Goal: Task Accomplishment & Management: Use online tool/utility

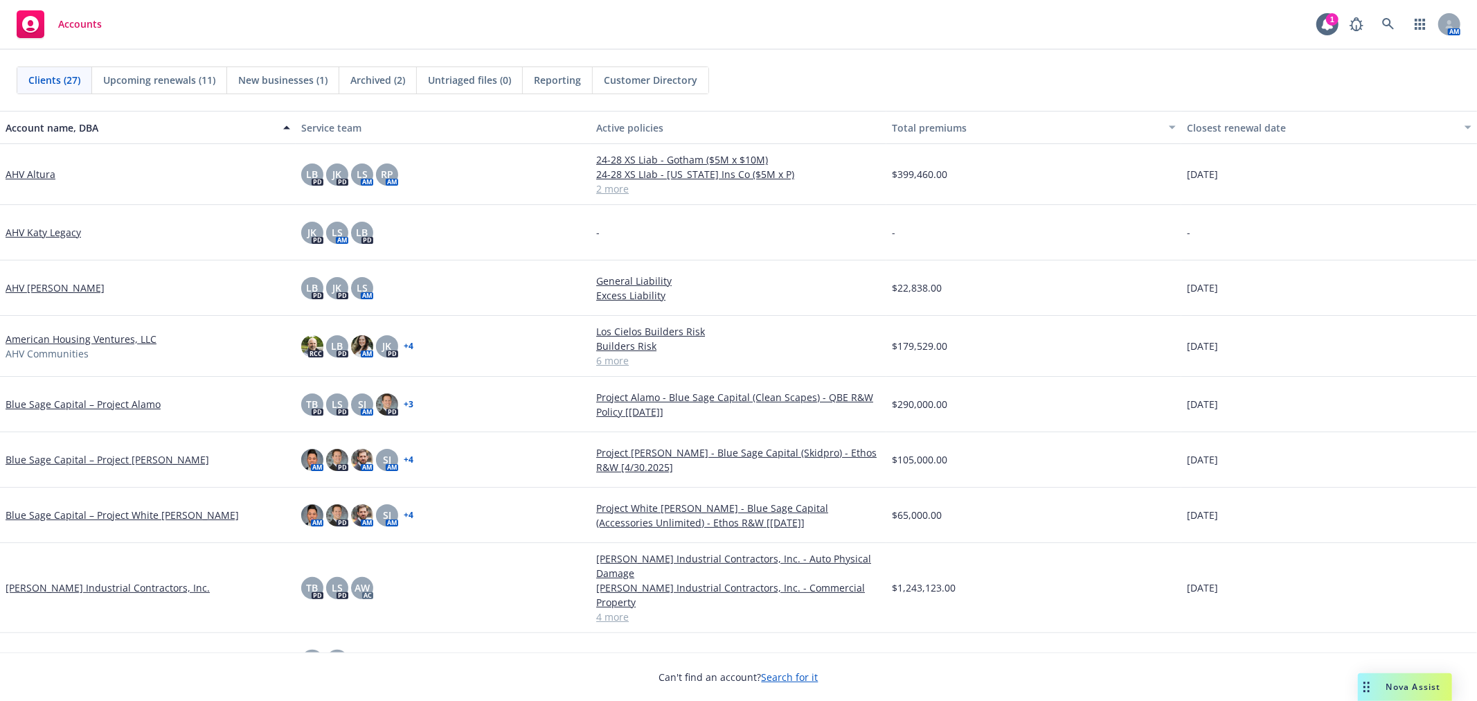
click at [1057, 71] on div "Clients (27) Upcoming renewals (11) New businesses (1) Archived (2) Untriaged f…" at bounding box center [739, 80] width 1444 height 28
click at [1292, 48] on div "Accounts 1 AM" at bounding box center [738, 25] width 1477 height 50
click at [64, 333] on link "American Housing Ventures, LLC" at bounding box center [81, 339] width 151 height 15
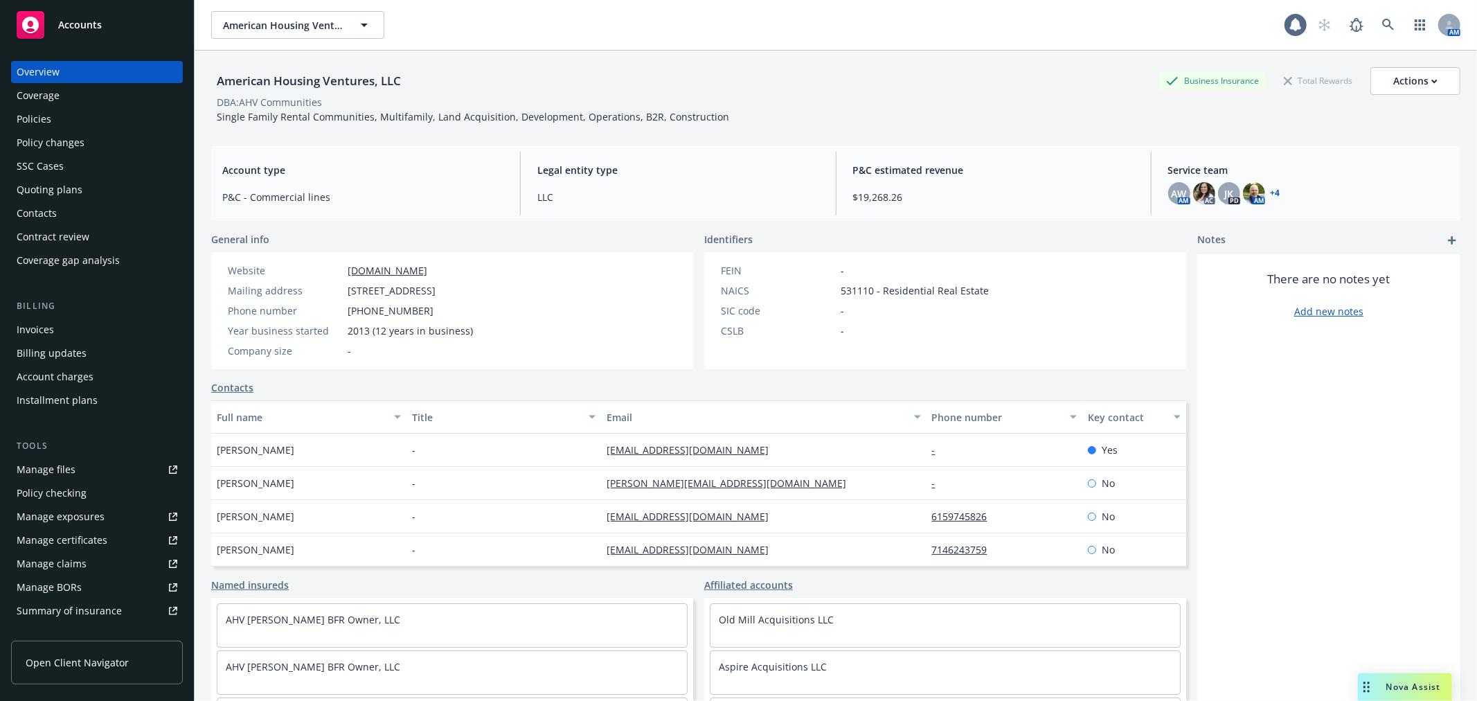
click at [66, 112] on div "Policies" at bounding box center [97, 119] width 161 height 22
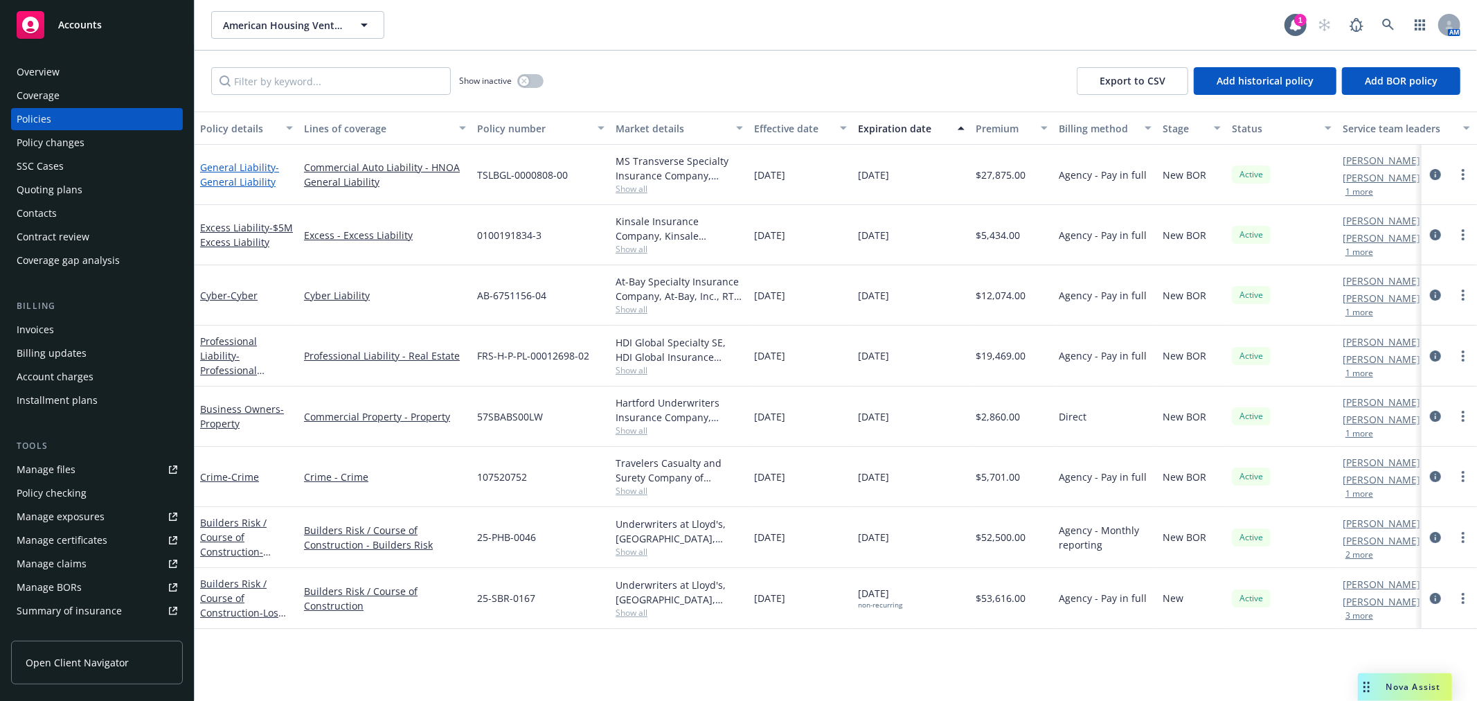
click at [232, 164] on link "General Liability - General Liability" at bounding box center [239, 175] width 79 height 28
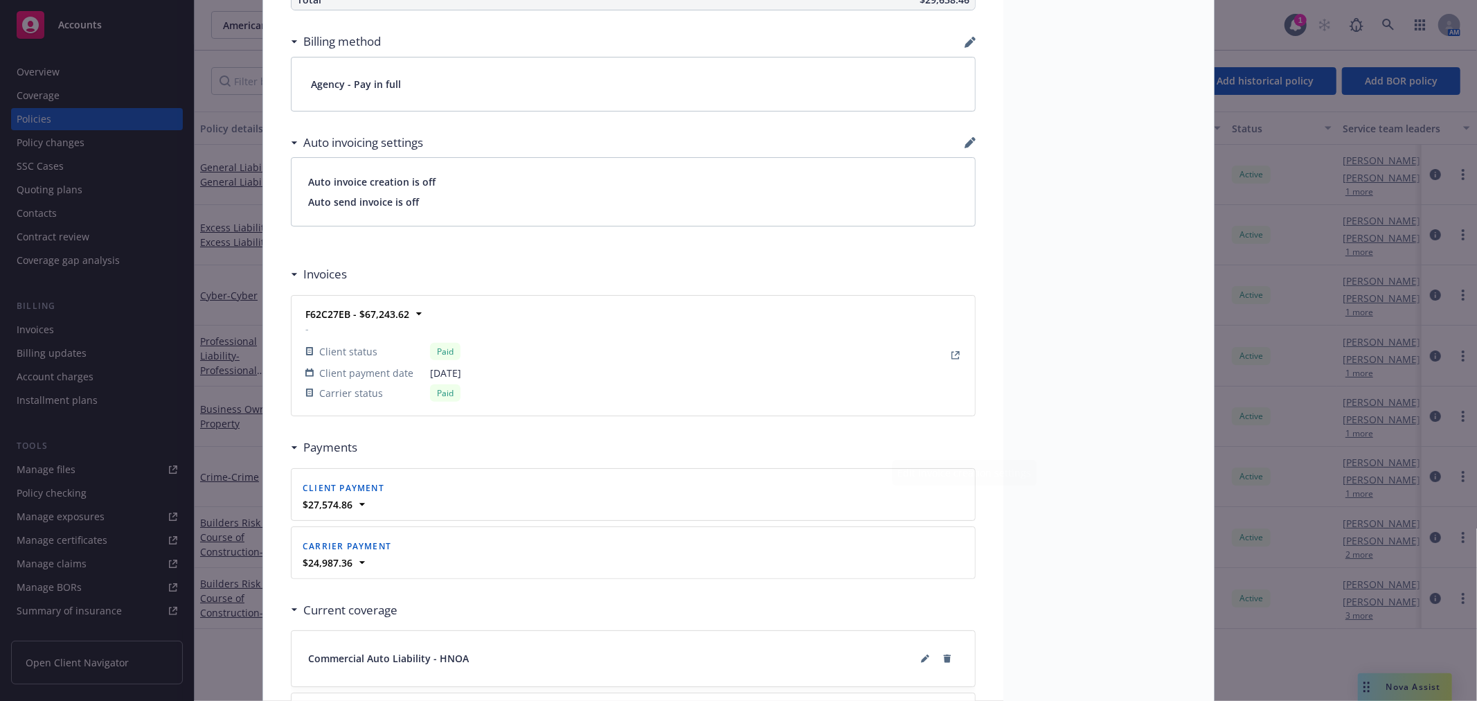
scroll to position [1154, 0]
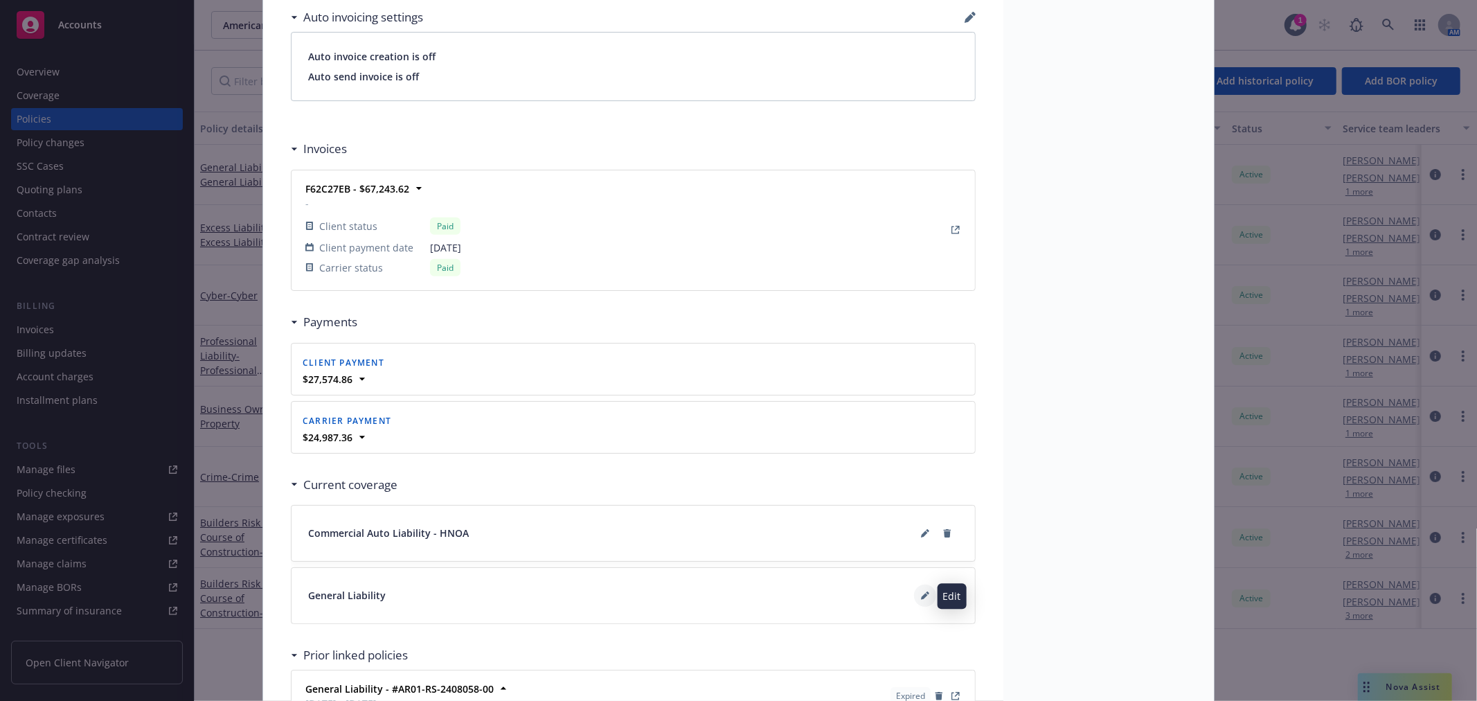
click at [921, 596] on icon at bounding box center [924, 596] width 7 height 7
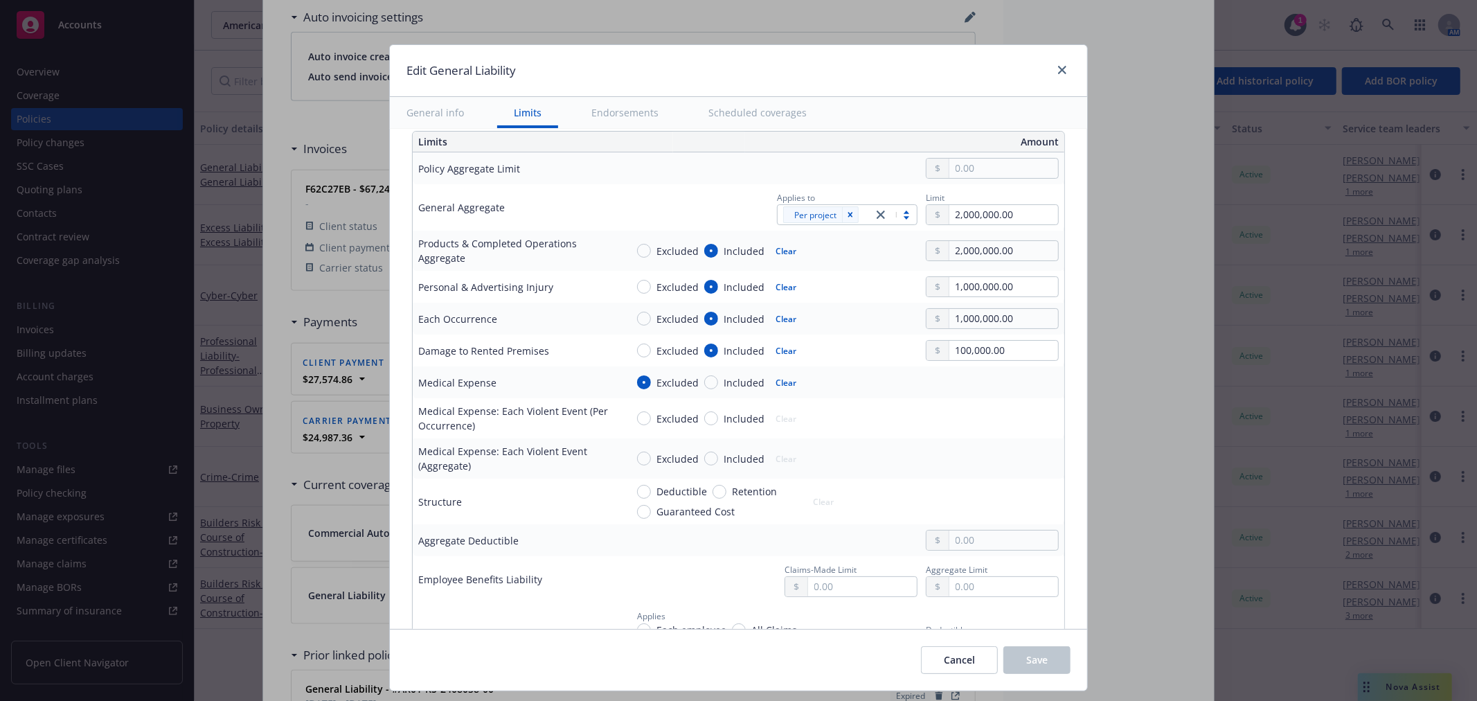
scroll to position [307, 0]
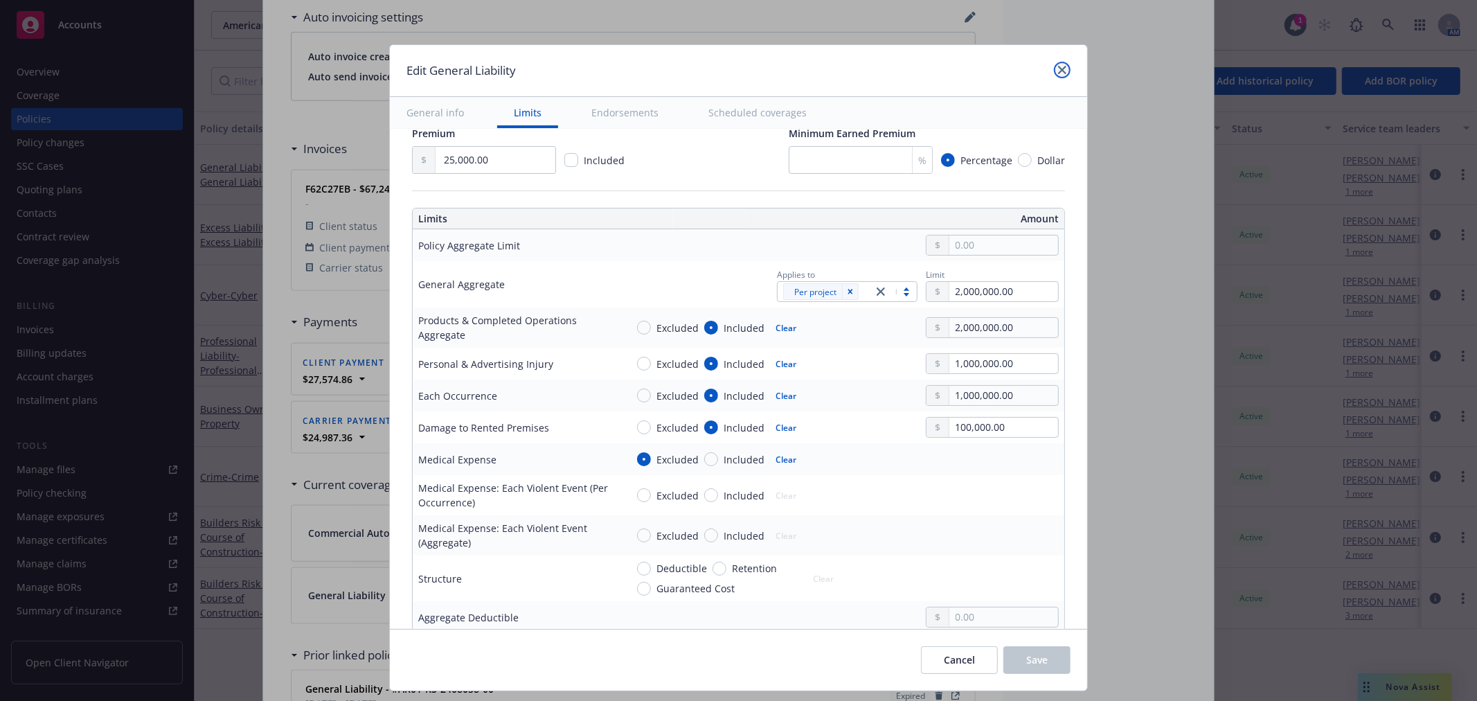
click at [1058, 68] on icon "close" at bounding box center [1062, 70] width 8 height 8
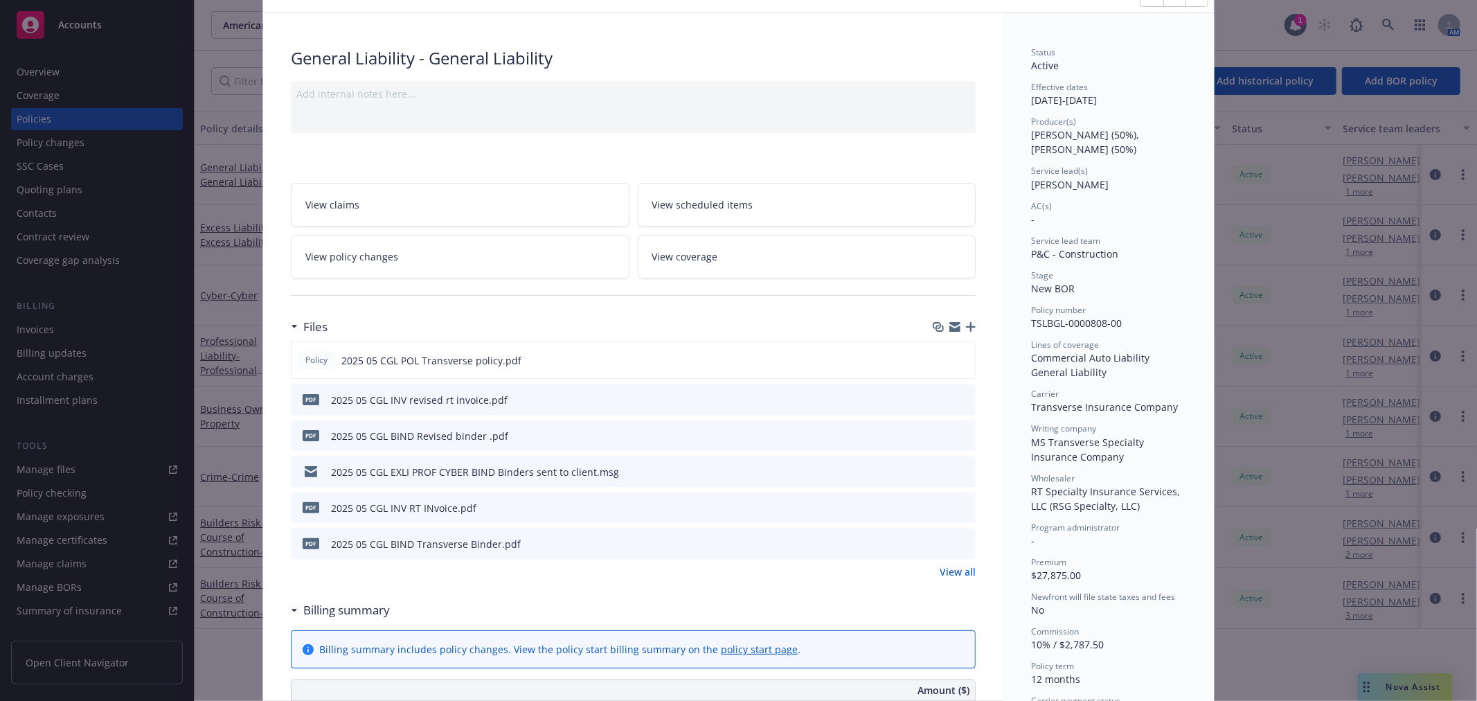
scroll to position [0, 0]
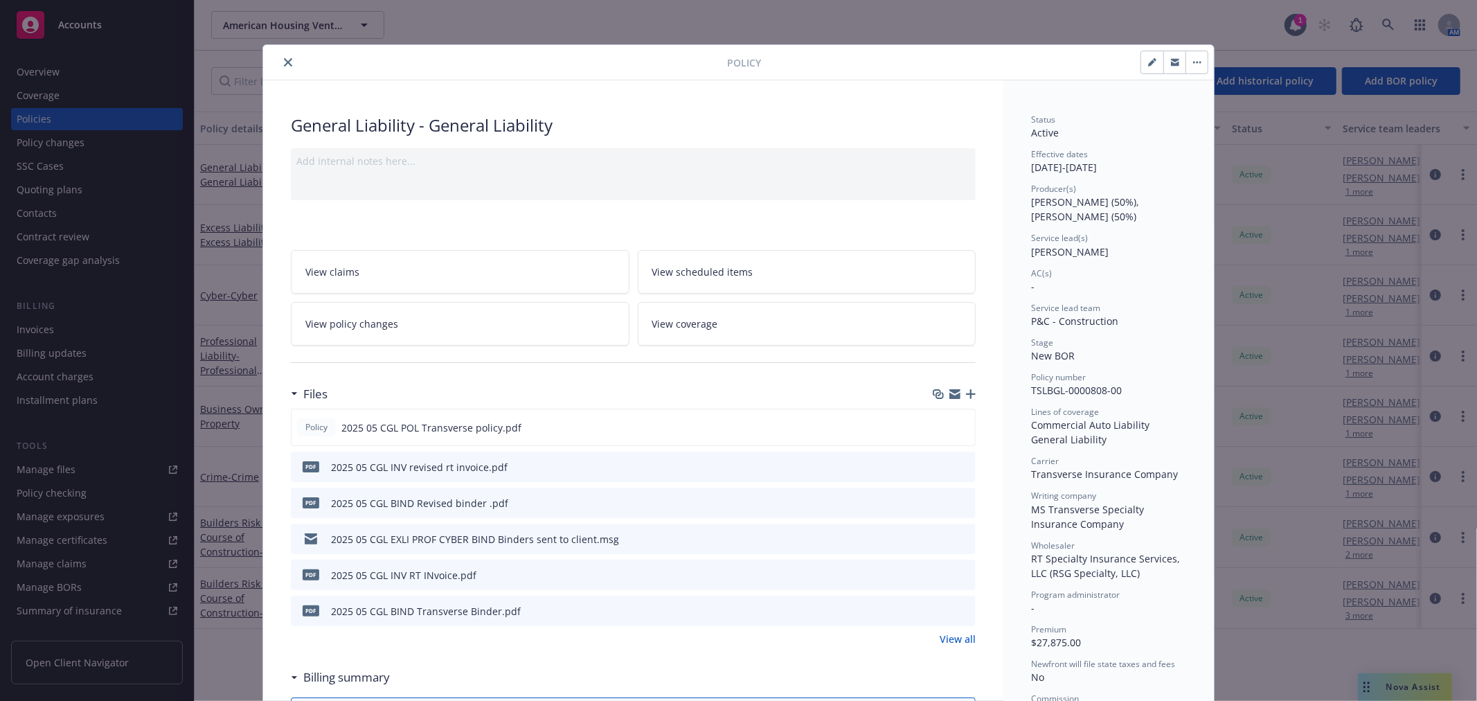
drag, startPoint x: 285, startPoint y: 61, endPoint x: 364, endPoint y: 86, distance: 83.5
click at [285, 61] on icon "close" at bounding box center [288, 62] width 8 height 8
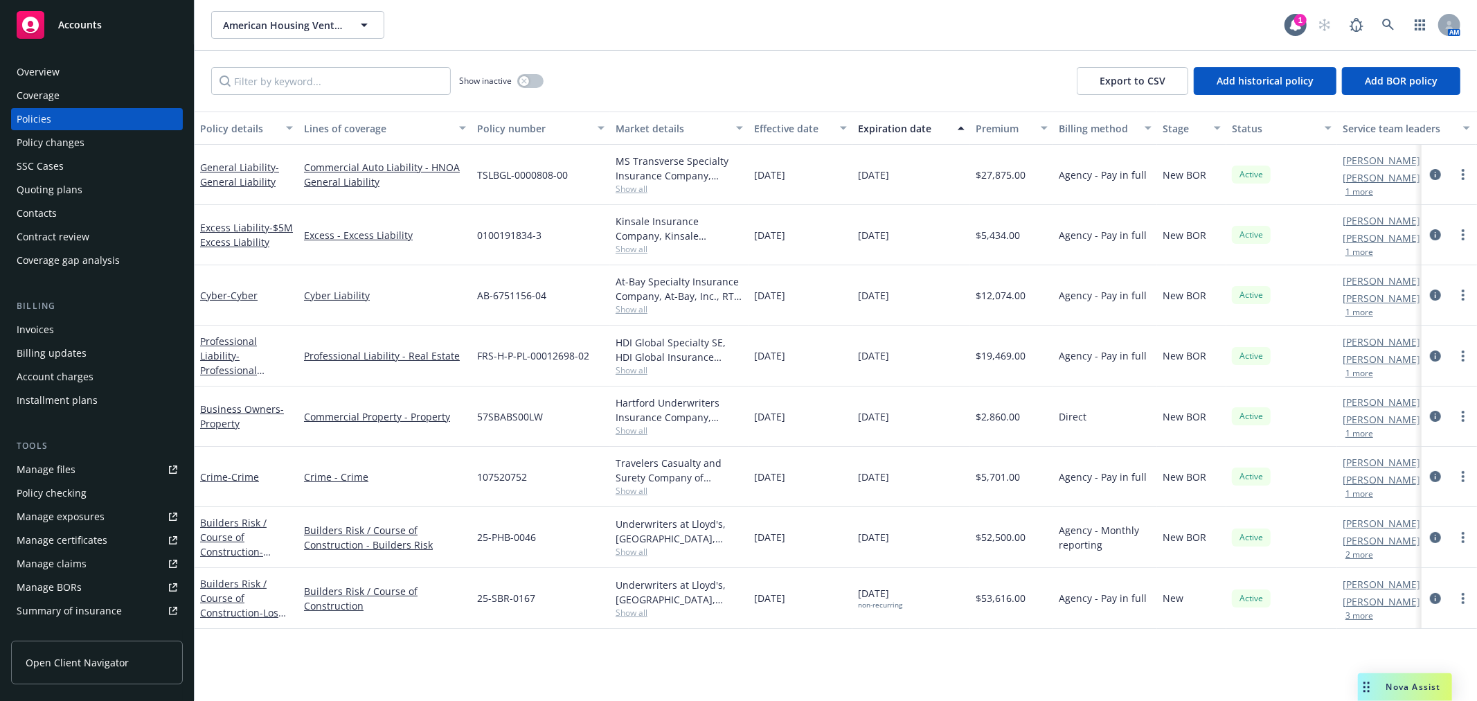
click at [136, 28] on div "Accounts" at bounding box center [97, 25] width 161 height 28
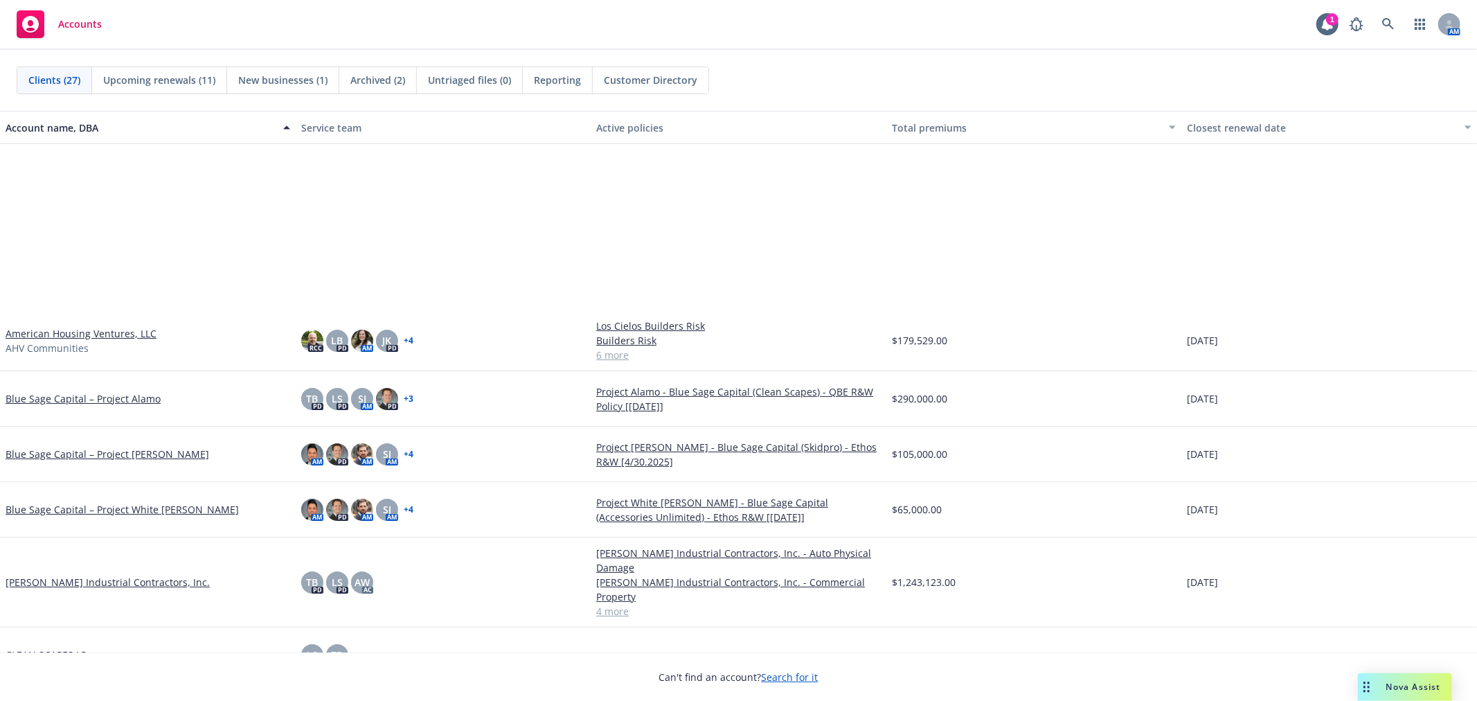
scroll to position [461, 0]
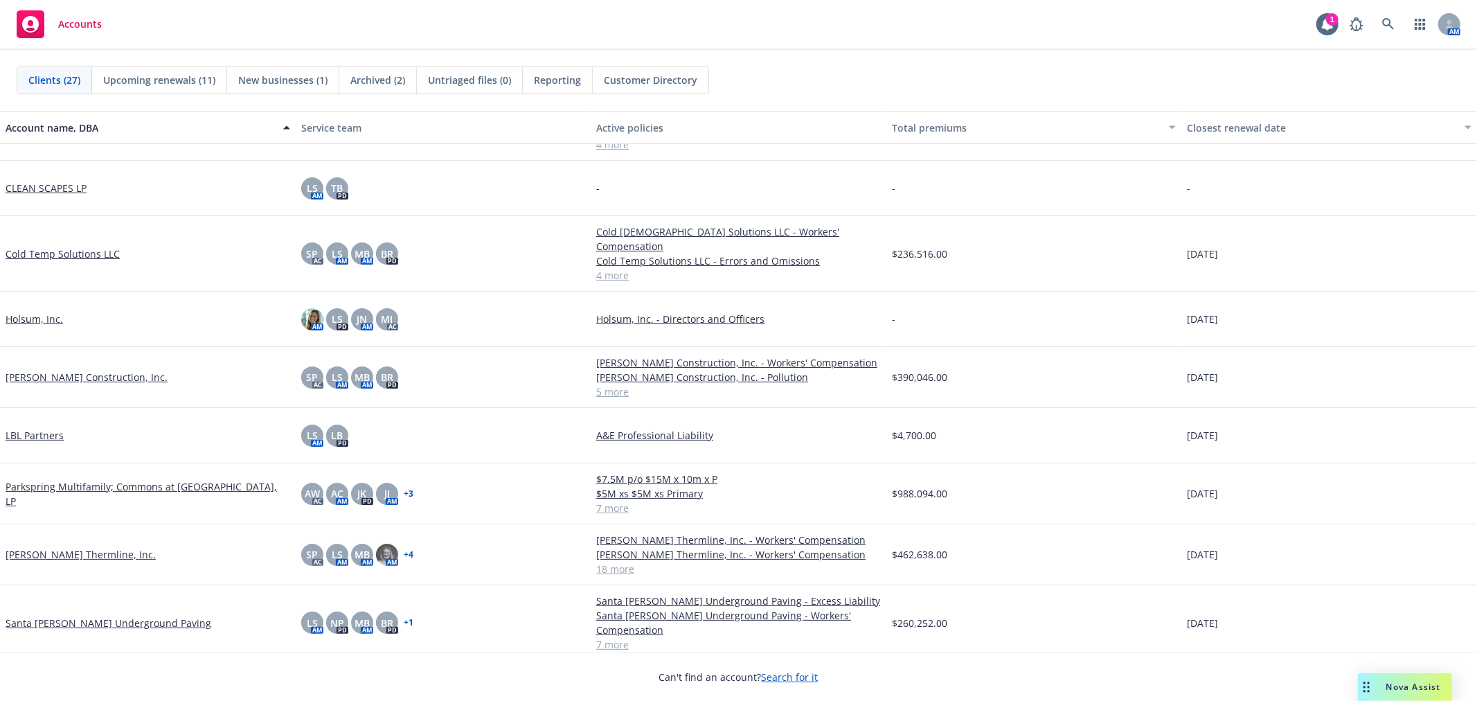
click at [61, 370] on link "Joseph L. Easley Construction, Inc." at bounding box center [87, 377] width 162 height 15
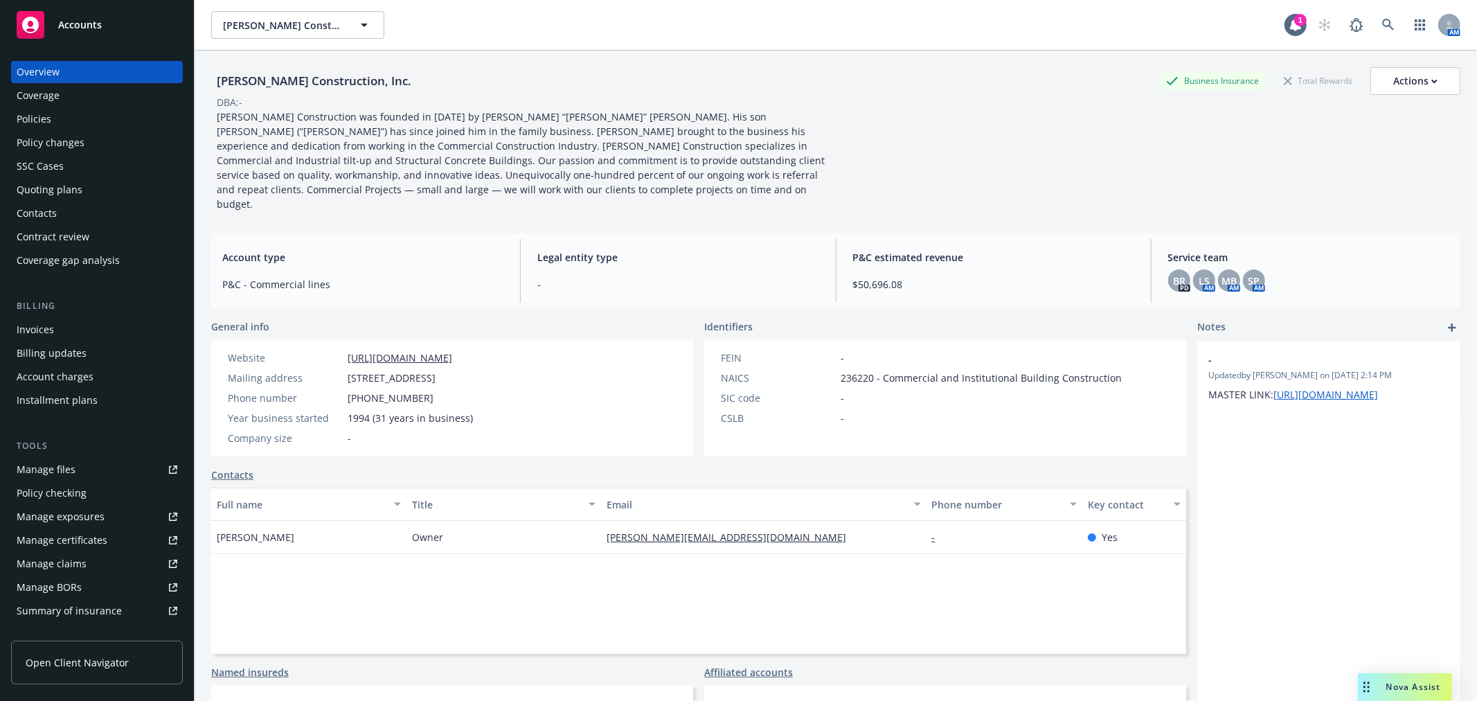
click at [60, 118] on div "Policies" at bounding box center [97, 119] width 161 height 22
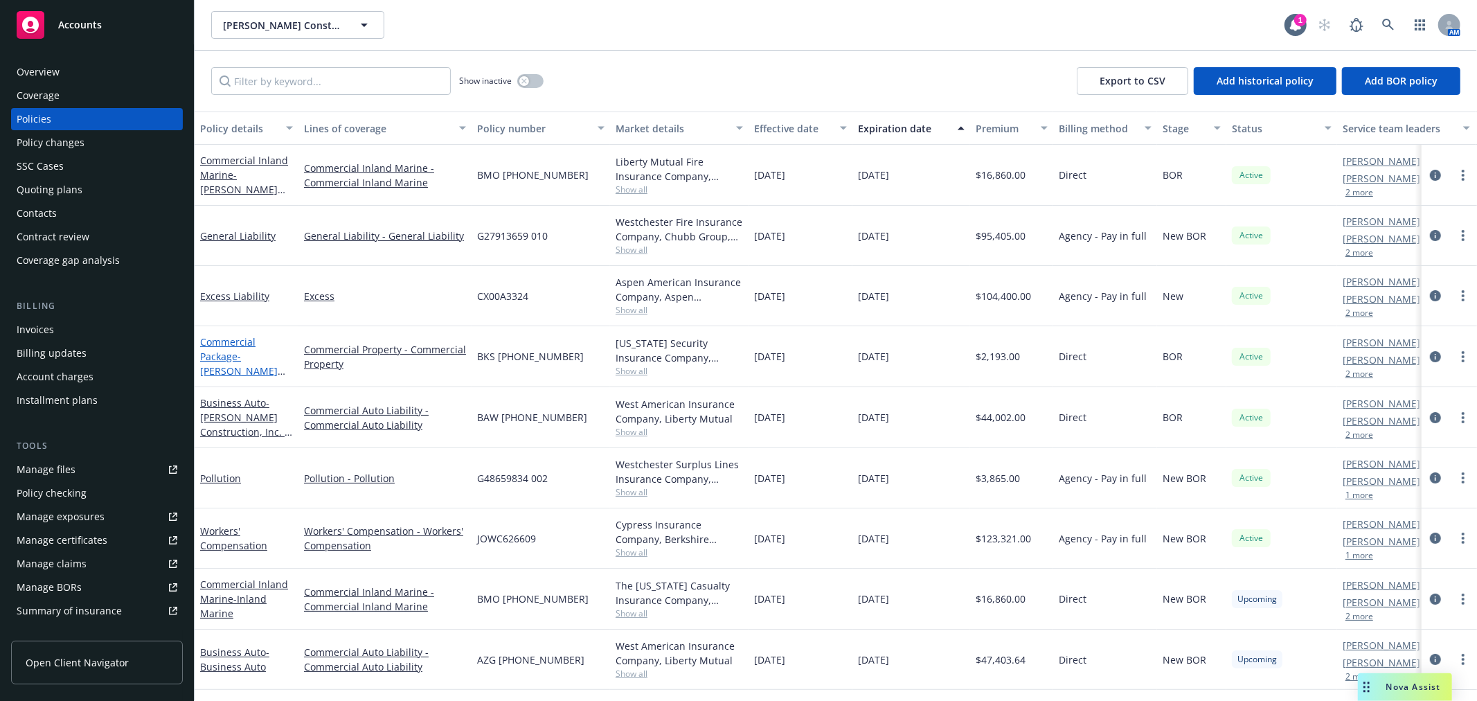
scroll to position [1, 0]
click at [107, 17] on div "Accounts" at bounding box center [97, 25] width 161 height 28
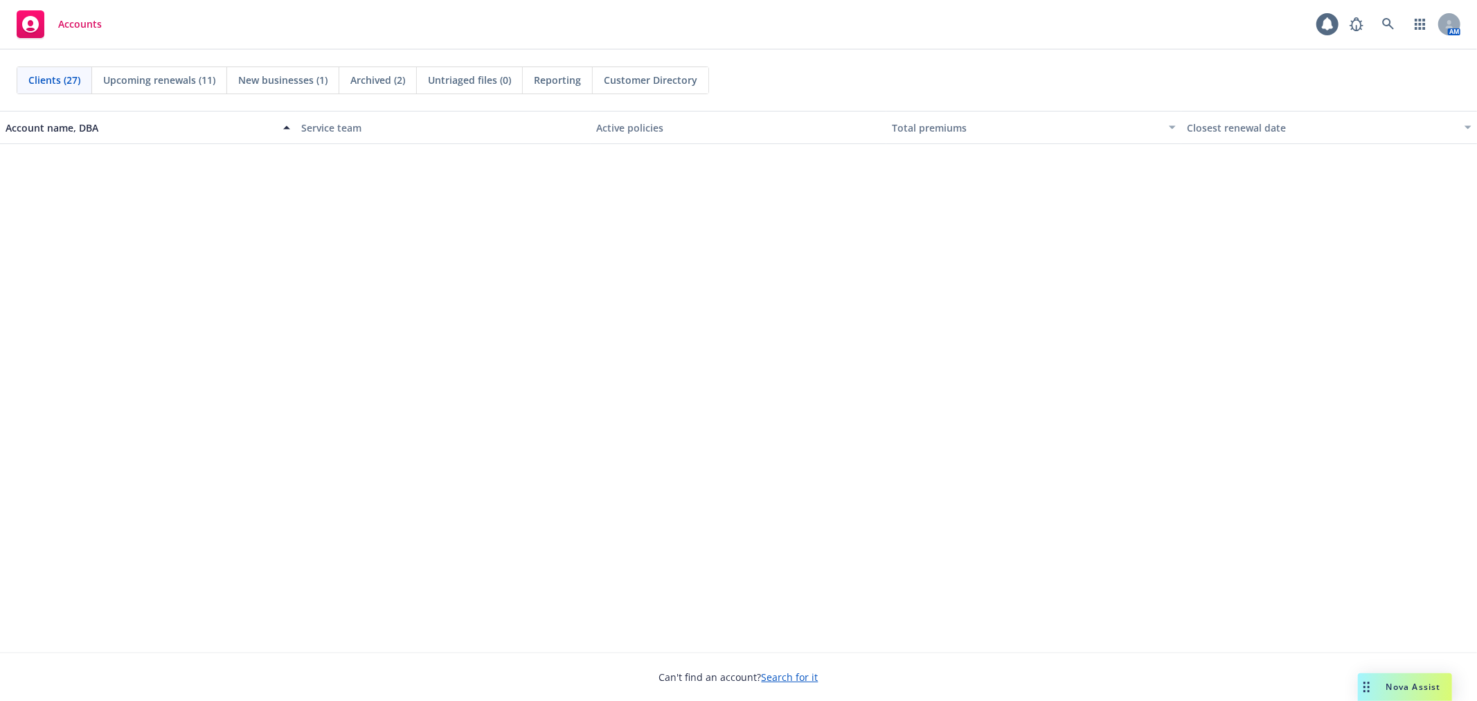
scroll to position [615, 0]
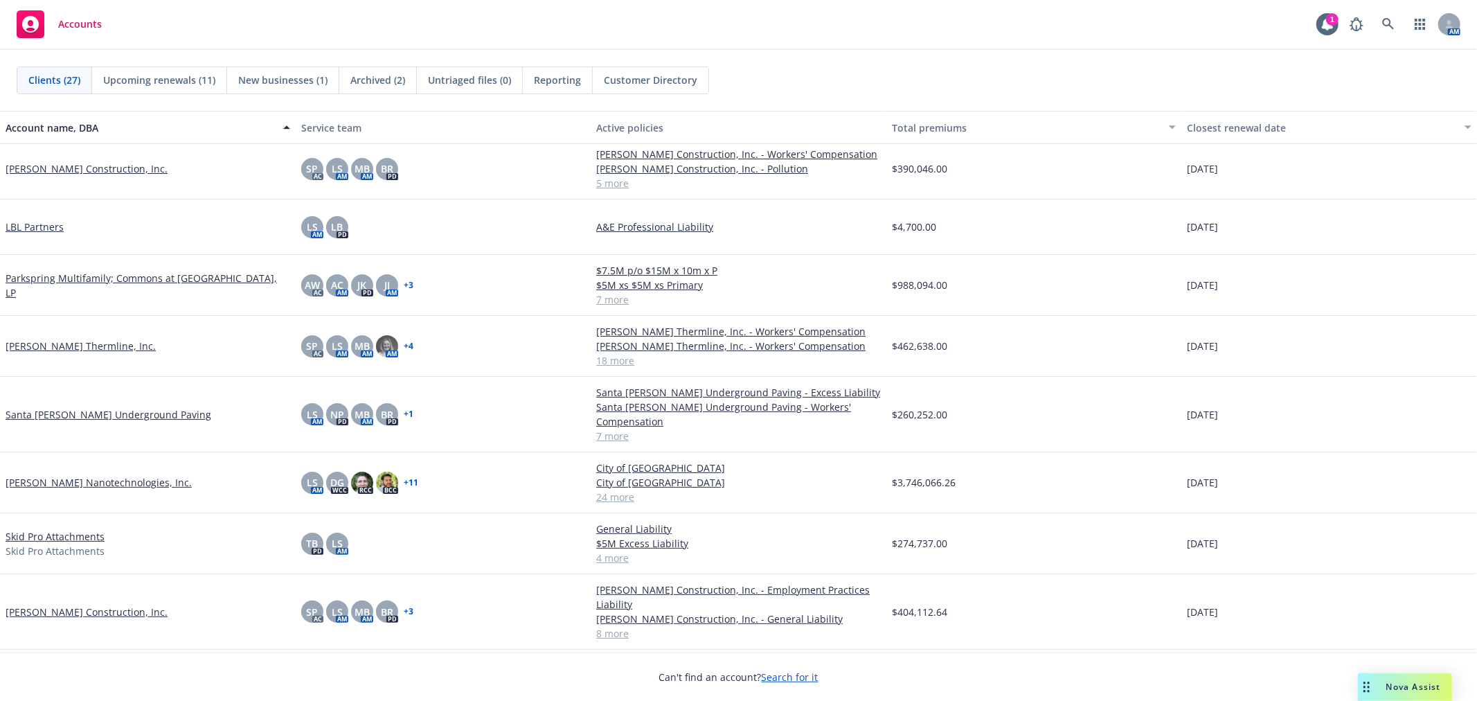
click at [45, 411] on link "Santa [PERSON_NAME] Underground Paving" at bounding box center [109, 414] width 206 height 15
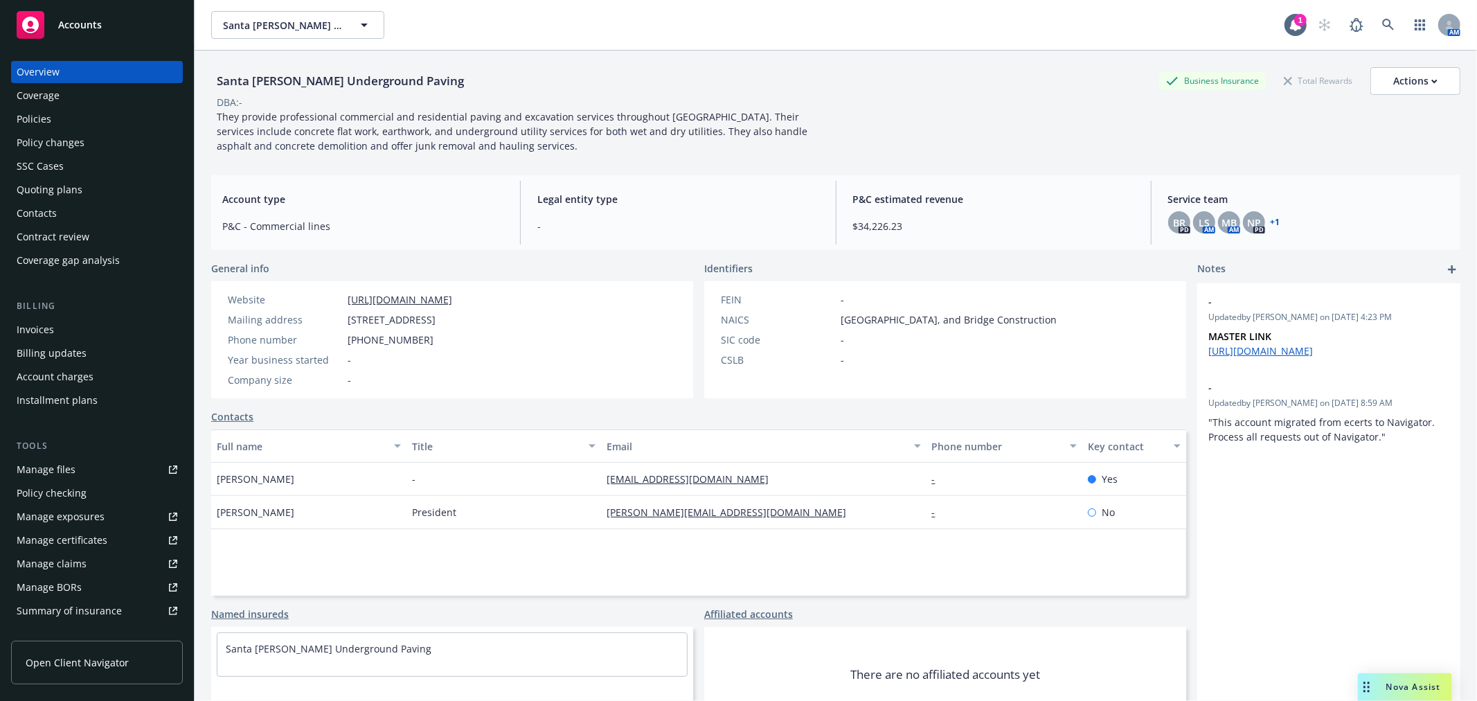
click at [60, 195] on div "Quoting plans" at bounding box center [50, 190] width 66 height 22
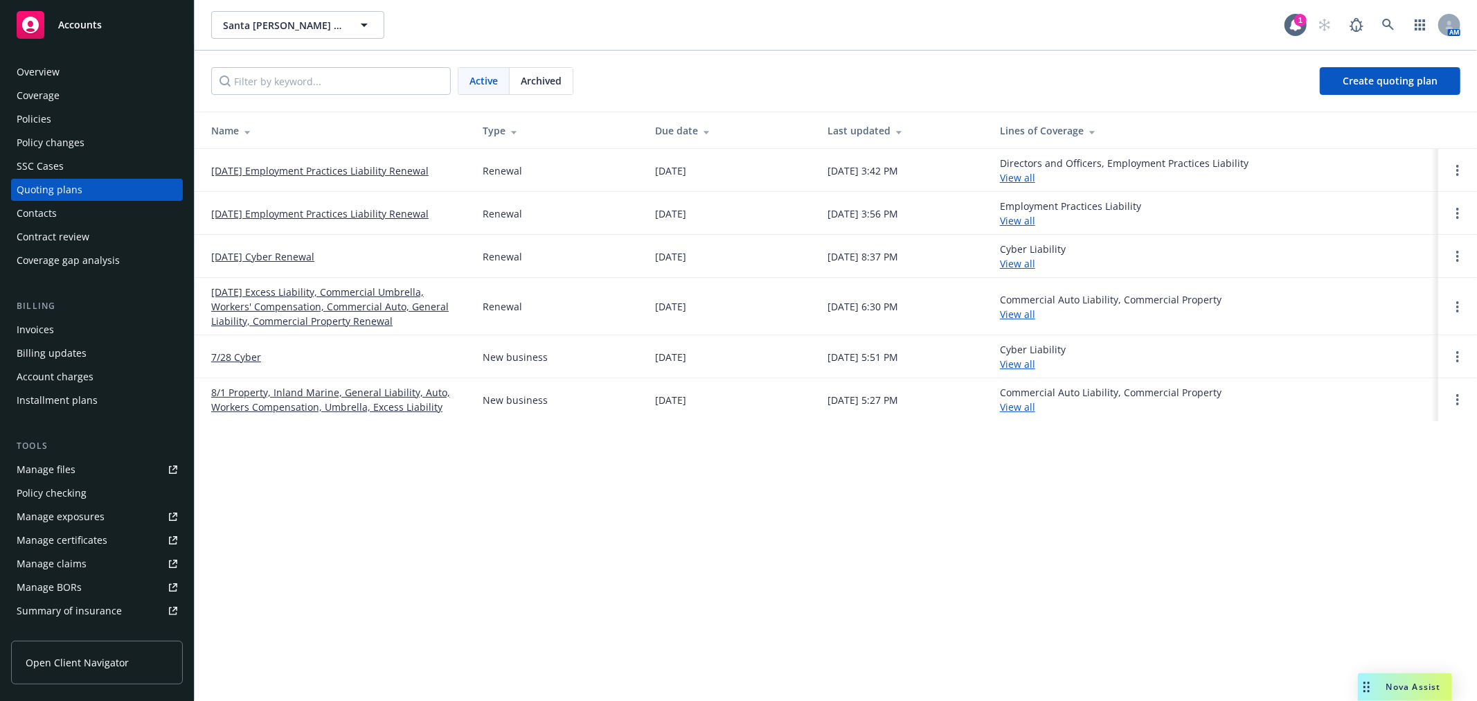
click at [313, 164] on link "10/11/25 Employment Practices Liability Renewal" at bounding box center [319, 170] width 217 height 15
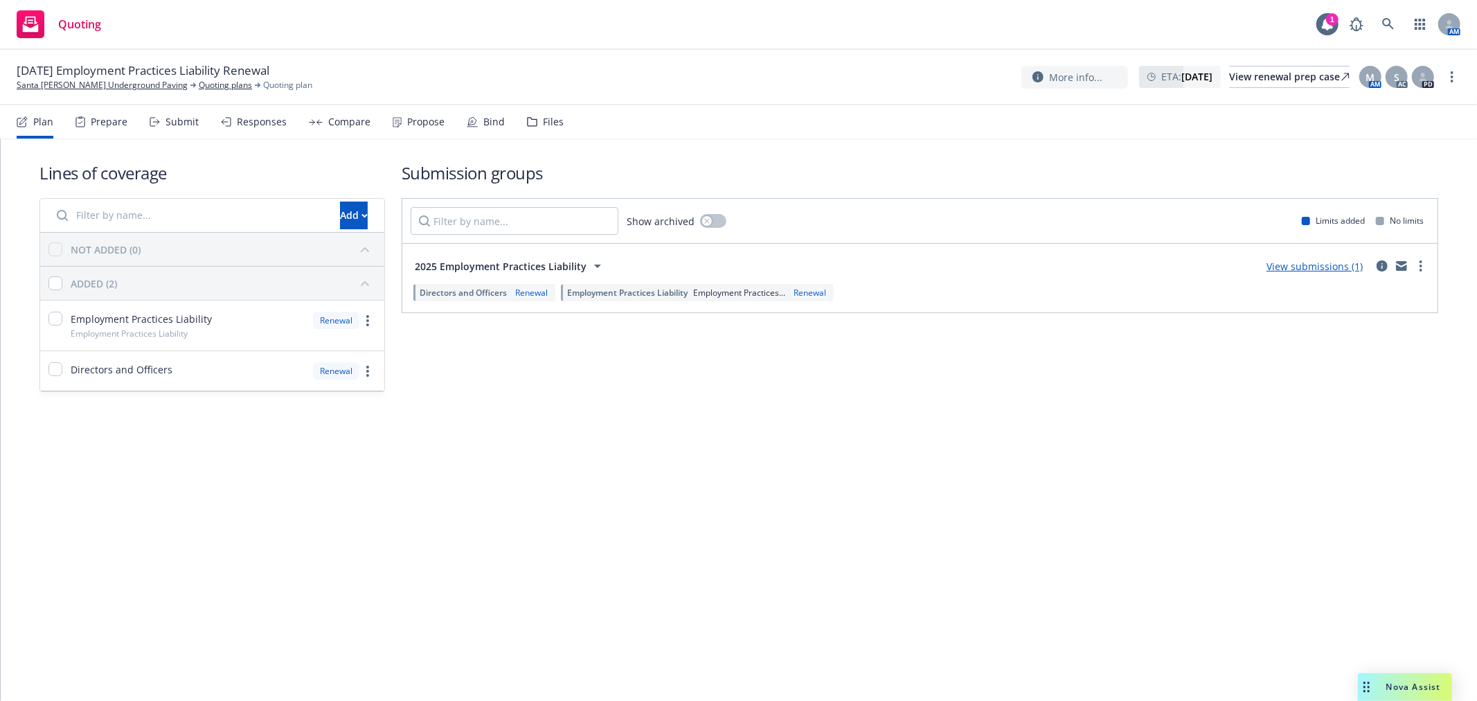
click at [421, 125] on div "Propose" at bounding box center [425, 121] width 37 height 11
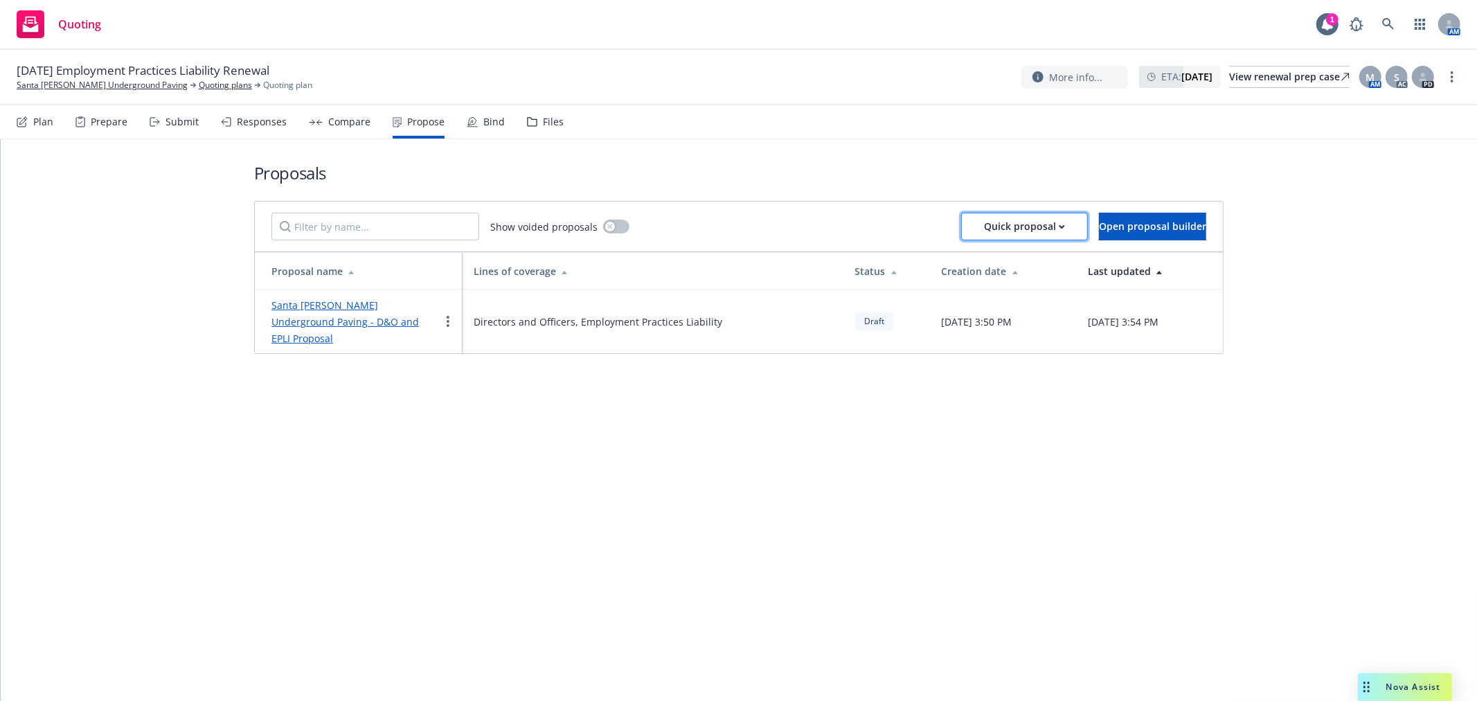
click at [1012, 233] on div "Quick proposal" at bounding box center [1024, 226] width 81 height 26
click at [795, 413] on div "Proposals Show voided proposals Quick proposal Open proposal builder Proposal n…" at bounding box center [739, 420] width 1477 height 562
click at [324, 319] on link "Santa Cruz Underground Paving - D&O and EPLI Proposal" at bounding box center [345, 321] width 148 height 46
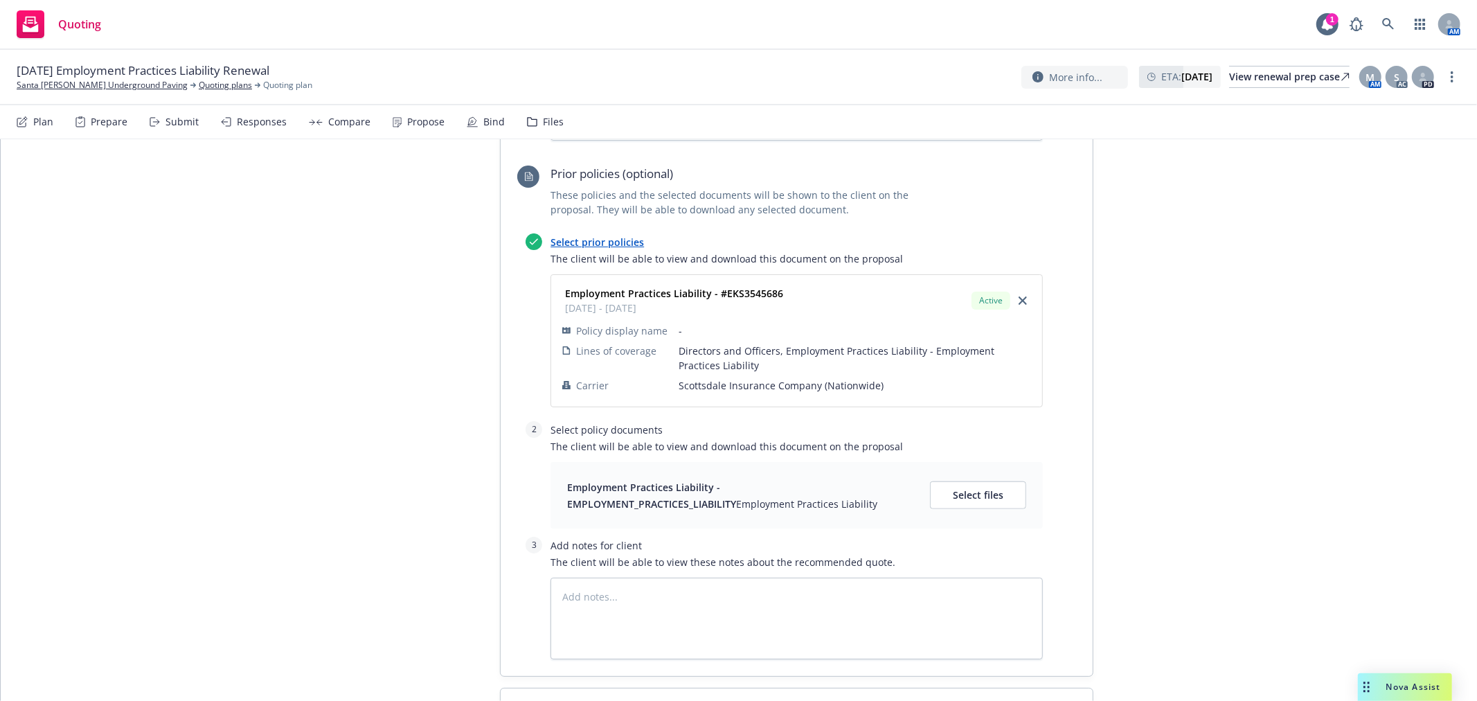
scroll to position [1035, 0]
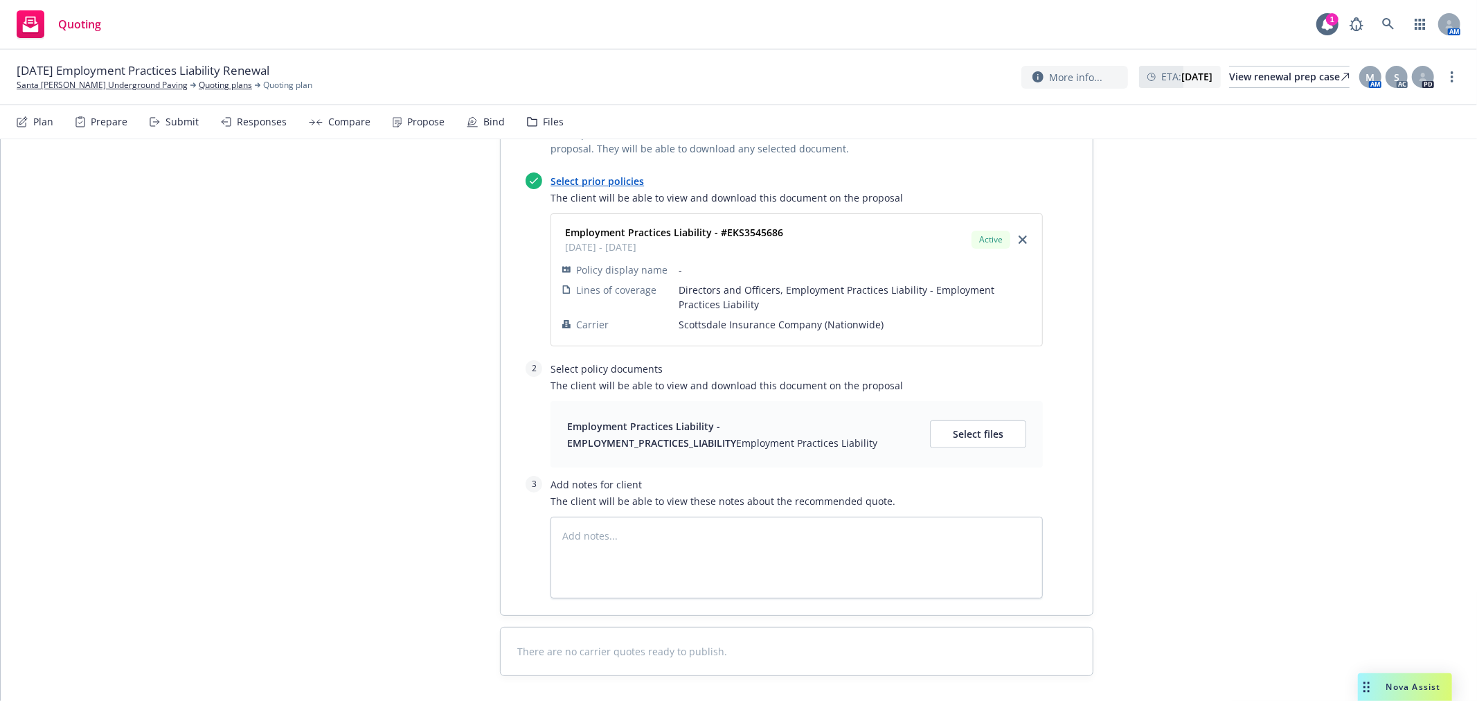
click at [612, 644] on span "There are no carrier quotes ready to publish." at bounding box center [796, 651] width 559 height 15
drag, startPoint x: 760, startPoint y: 594, endPoint x: 723, endPoint y: 598, distance: 37.6
click at [731, 644] on span "There are no carrier quotes ready to publish." at bounding box center [796, 651] width 559 height 15
click at [690, 644] on span "There are no carrier quotes ready to publish." at bounding box center [796, 651] width 559 height 15
click at [689, 644] on span "There are no carrier quotes ready to publish." at bounding box center [796, 651] width 559 height 15
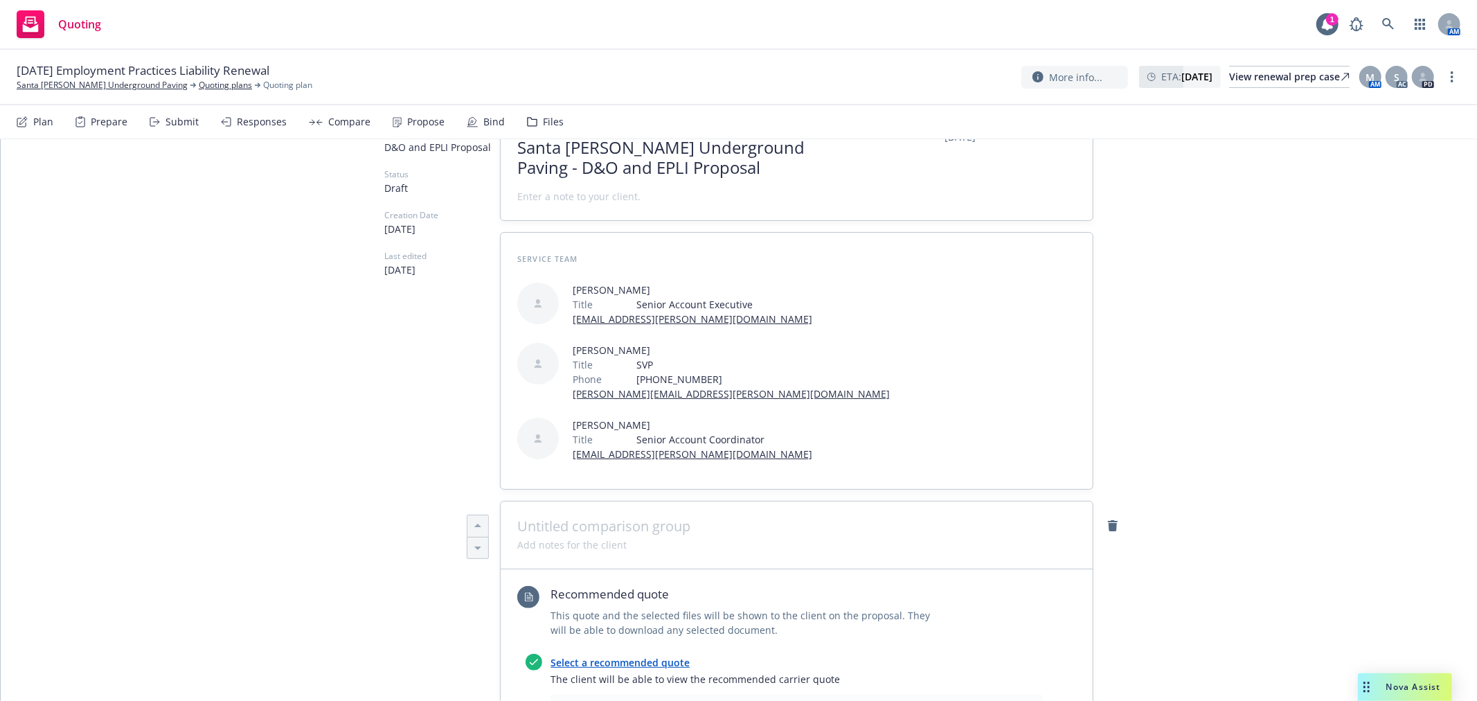
scroll to position [112, 0]
click at [605, 519] on span at bounding box center [796, 527] width 559 height 17
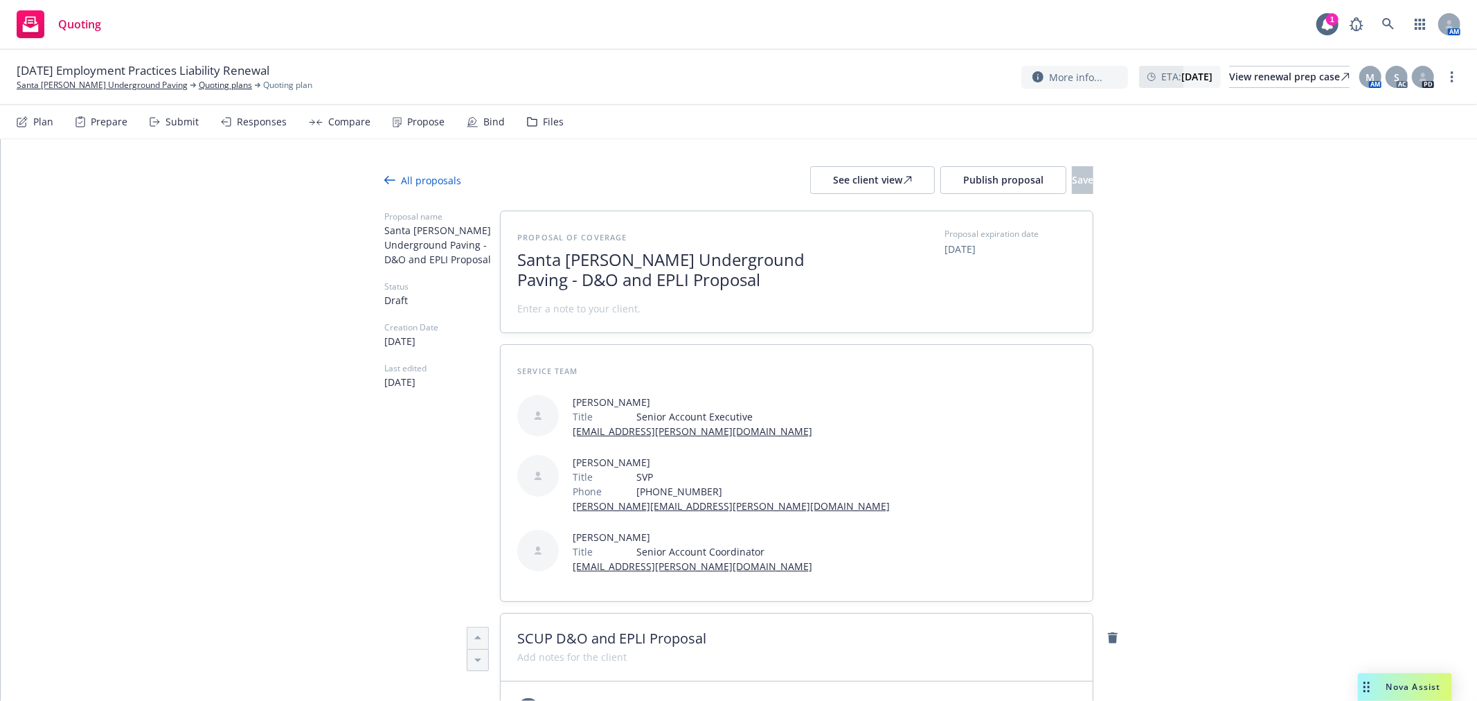
scroll to position [0, 0]
click at [566, 303] on span at bounding box center [578, 309] width 123 height 15
click at [833, 189] on div "See client view" at bounding box center [872, 181] width 79 height 26
type textarea "x"
click at [315, 121] on icon at bounding box center [316, 122] width 14 height 6
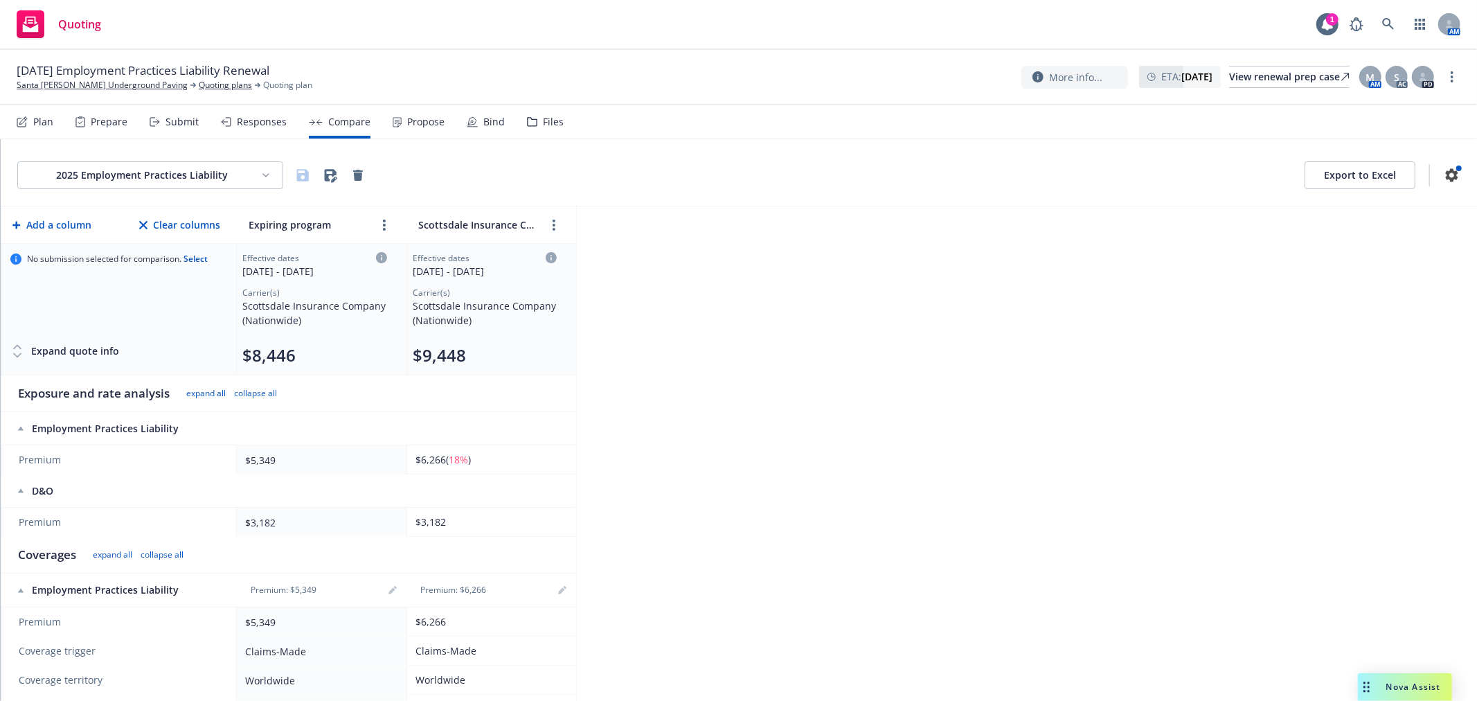
click at [1384, 171] on button "Export to Excel" at bounding box center [1360, 175] width 111 height 28
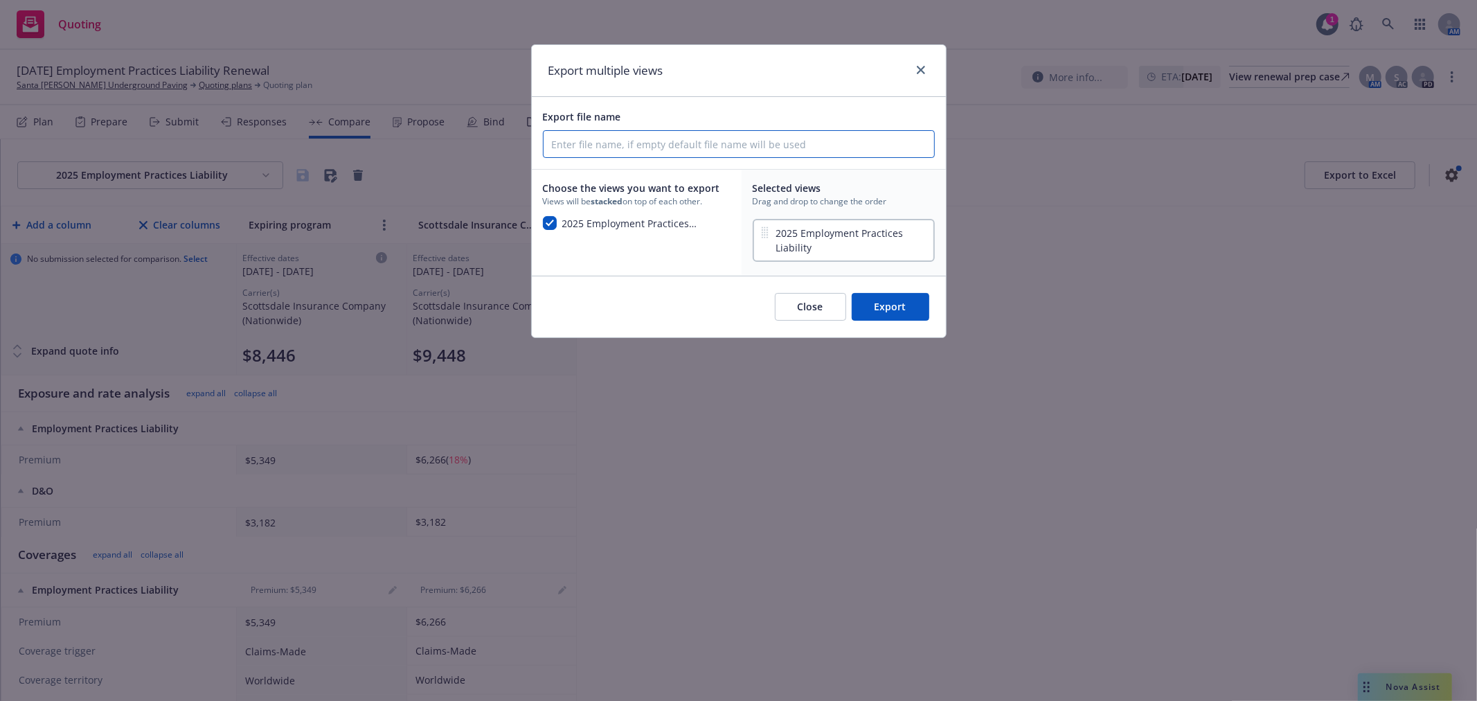
click at [690, 135] on input "Export file name" at bounding box center [739, 144] width 391 height 26
click at [1112, 211] on div "Export multiple views Export file name Choose the views you want to export View…" at bounding box center [738, 350] width 1477 height 701
click at [721, 146] on input "Export file name" at bounding box center [739, 144] width 391 height 26
type input "C"
type input "SCUP Proposal"
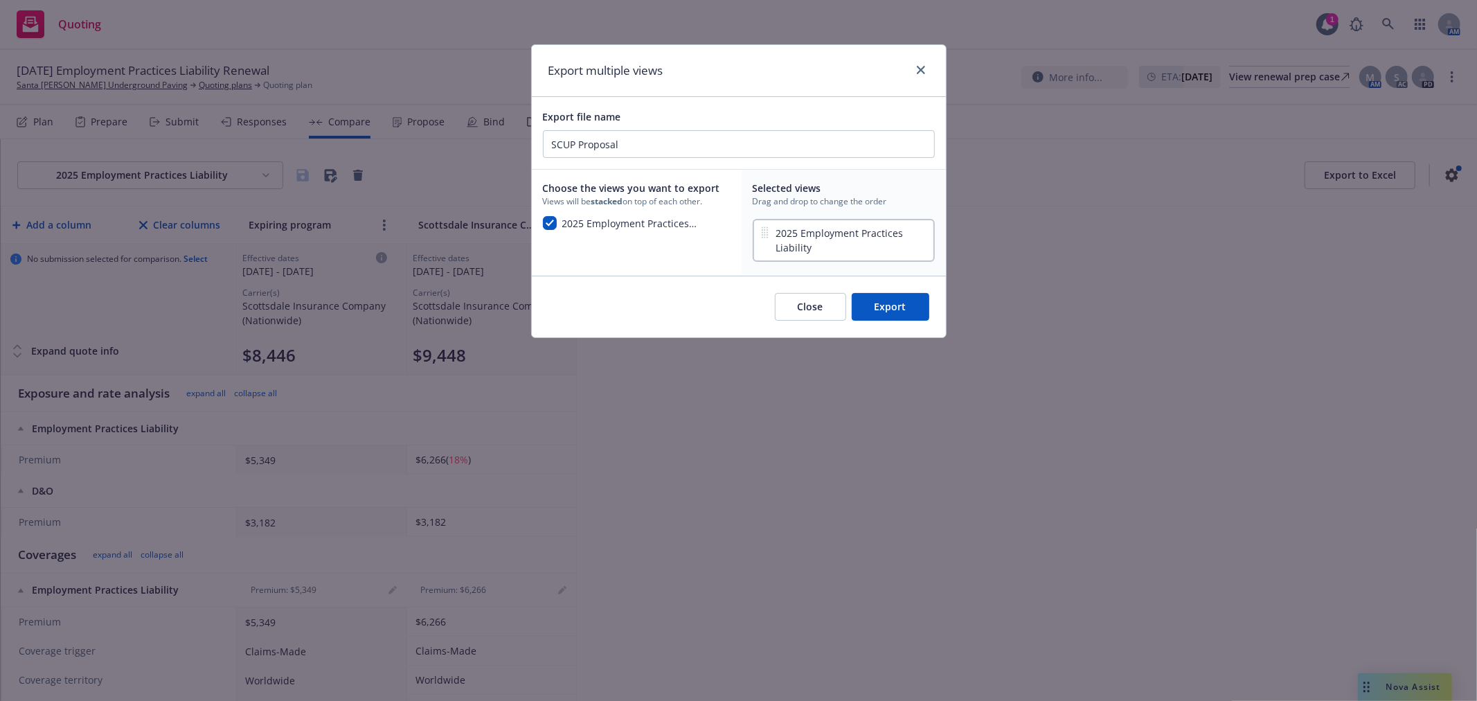
click at [887, 298] on button "Export" at bounding box center [891, 307] width 78 height 28
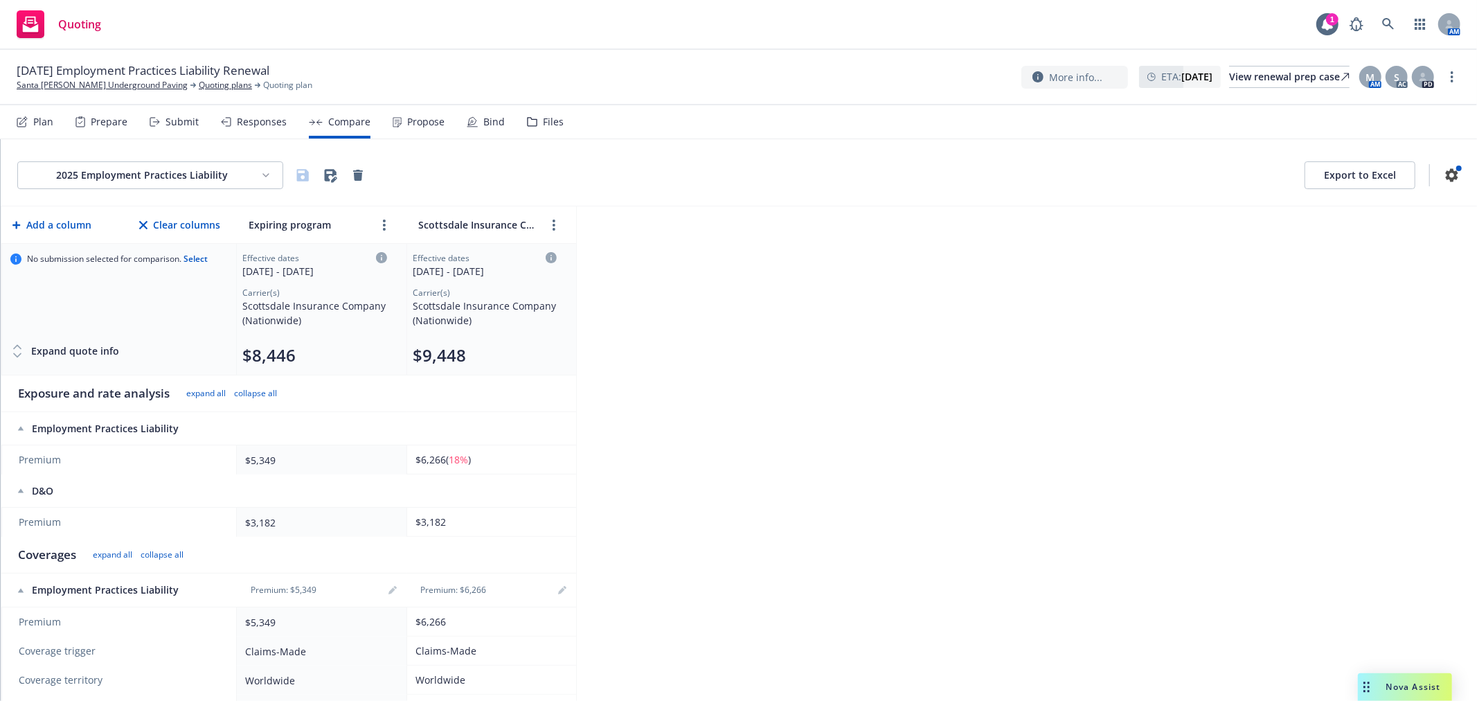
drag, startPoint x: 891, startPoint y: 322, endPoint x: 792, endPoint y: 267, distance: 113.1
click at [891, 322] on div "2025 Employment Practices Liability Export to Excel Add a column Clear columns …" at bounding box center [739, 420] width 1477 height 562
click at [418, 122] on div "Propose" at bounding box center [425, 121] width 37 height 11
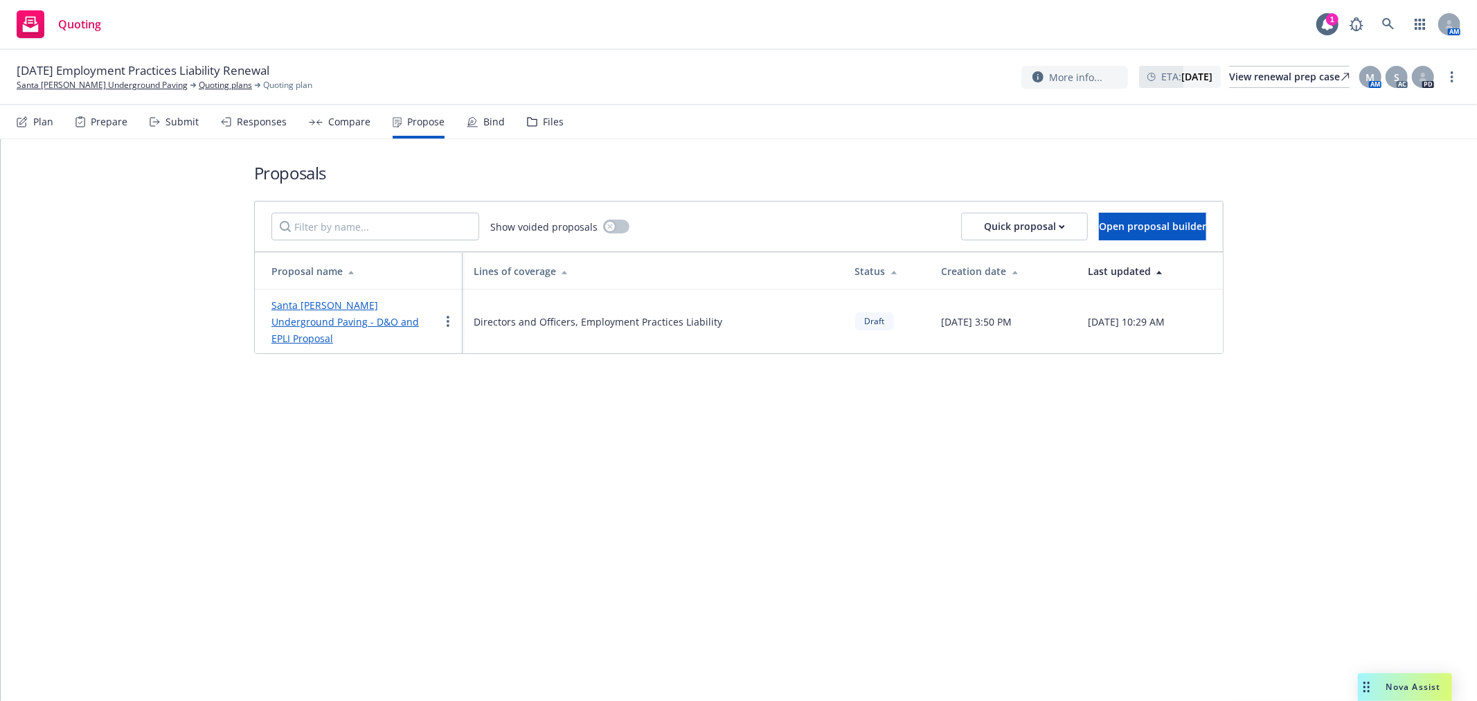
click at [301, 310] on link "Santa Cruz Underground Paving - D&O and EPLI Proposal" at bounding box center [345, 321] width 148 height 46
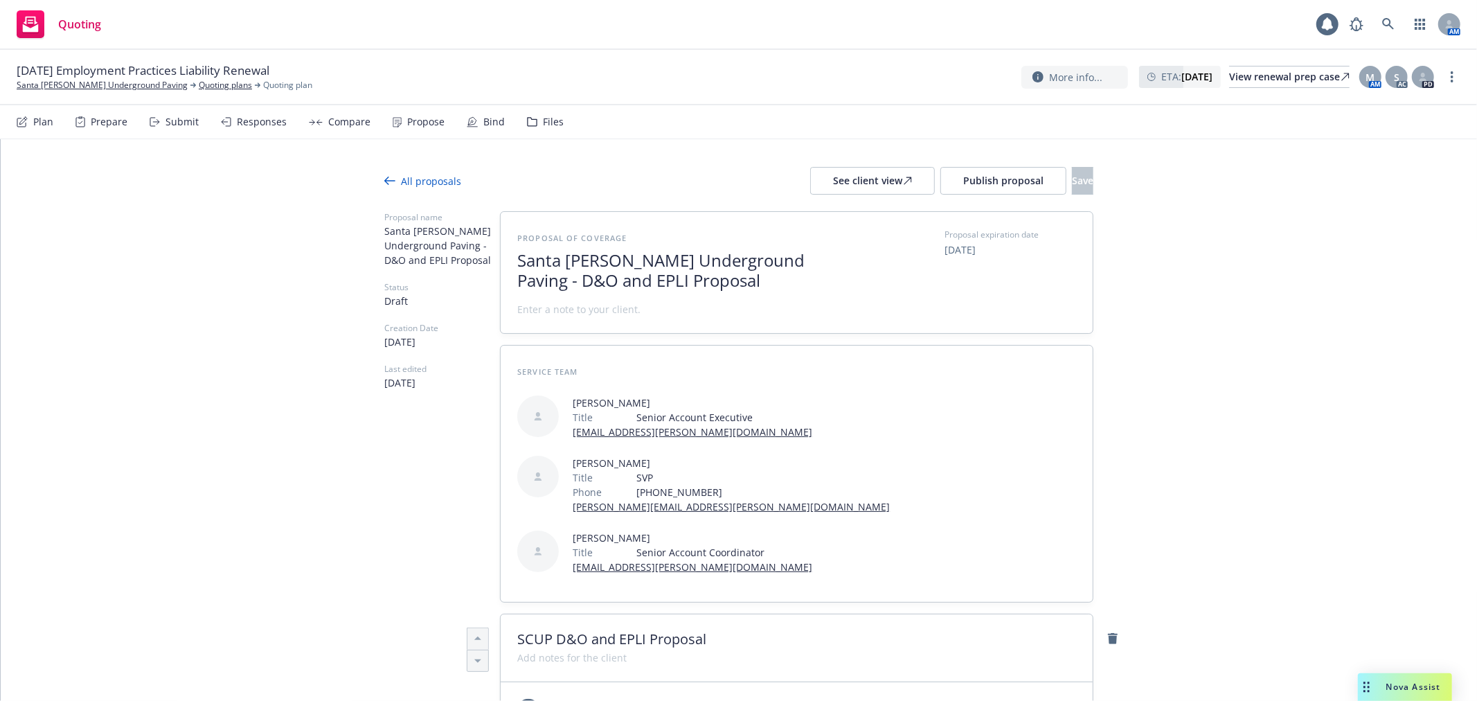
type textarea "x"
click at [547, 307] on span at bounding box center [578, 309] width 123 height 15
click at [536, 303] on span at bounding box center [578, 309] width 123 height 15
type textarea "x"
click at [91, 85] on link "Santa [PERSON_NAME] Underground Paving" at bounding box center [102, 85] width 171 height 12
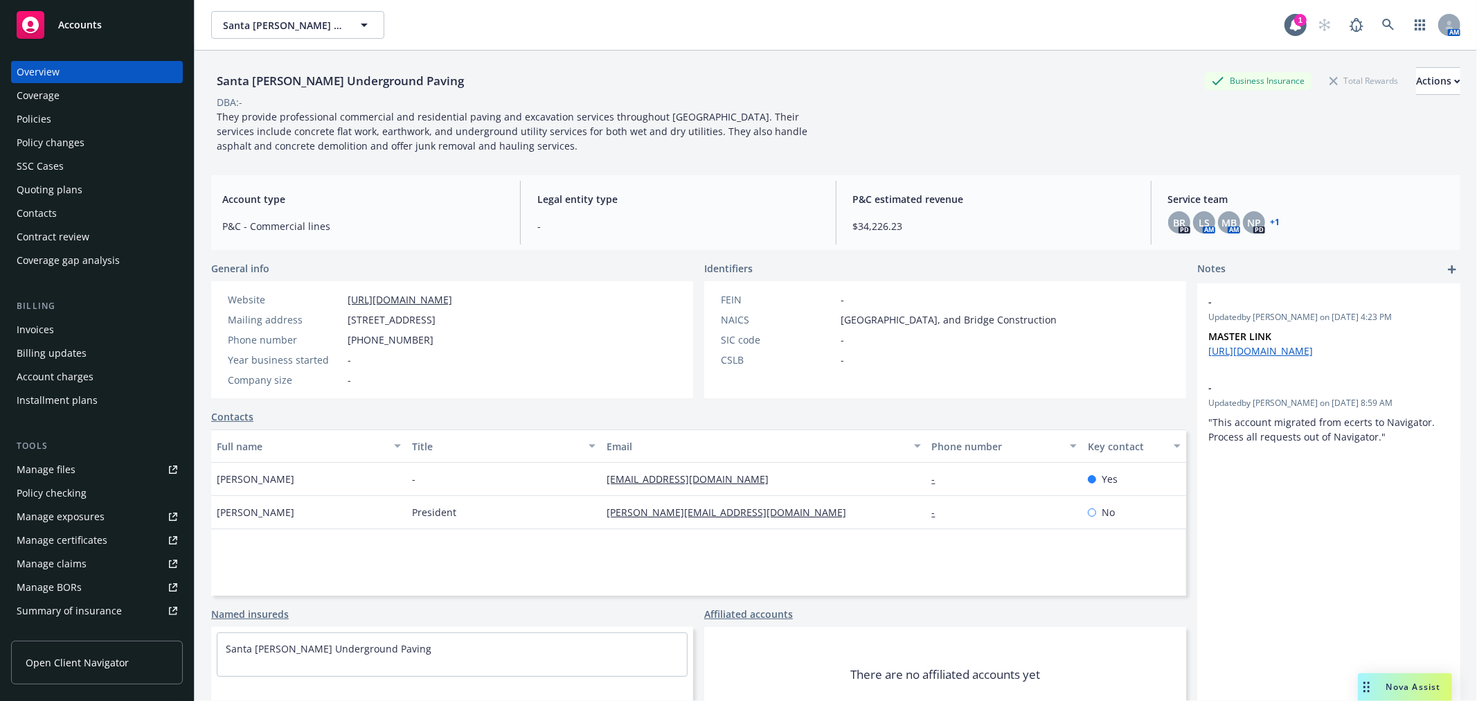
click at [93, 562] on link "Manage claims" at bounding box center [97, 564] width 172 height 22
click at [80, 181] on div "Quoting plans" at bounding box center [97, 190] width 161 height 22
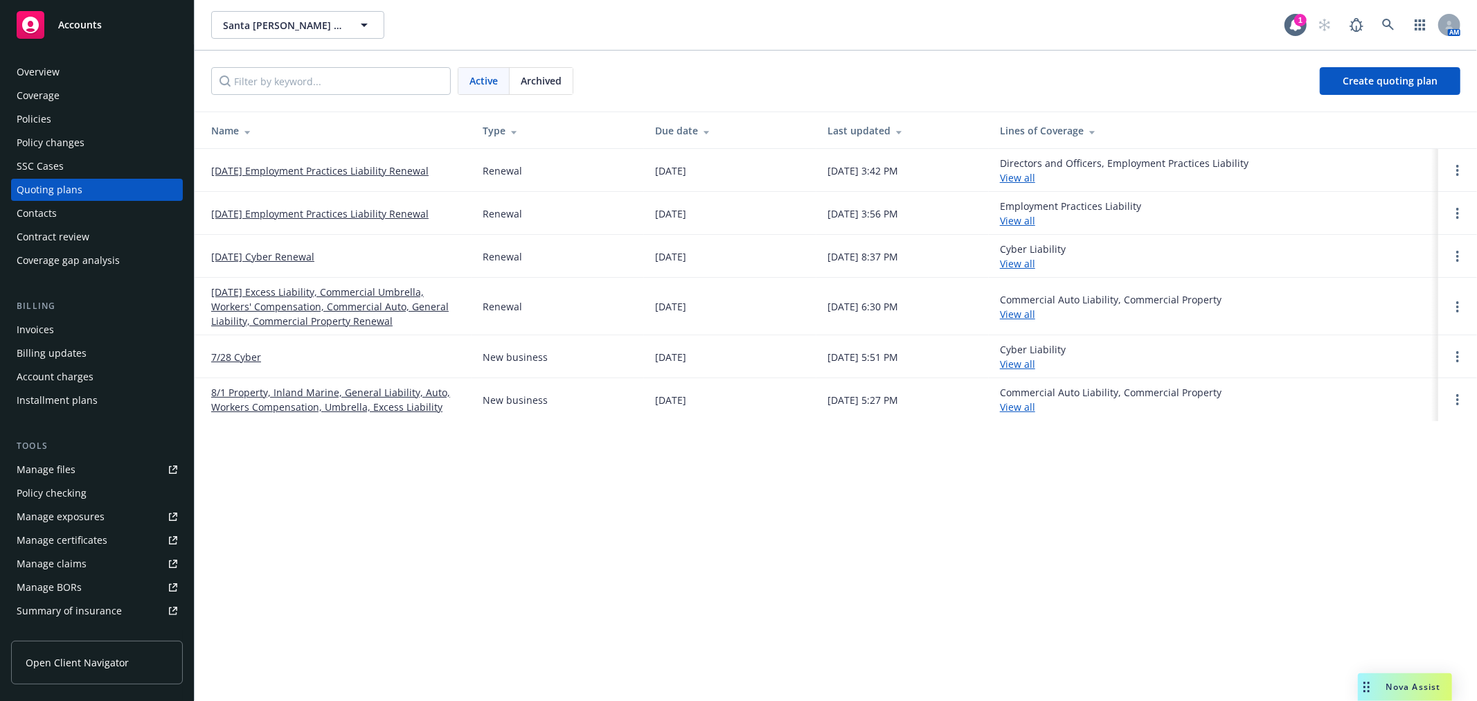
click at [280, 167] on link "10/11/25 Employment Practices Liability Renewal" at bounding box center [319, 170] width 217 height 15
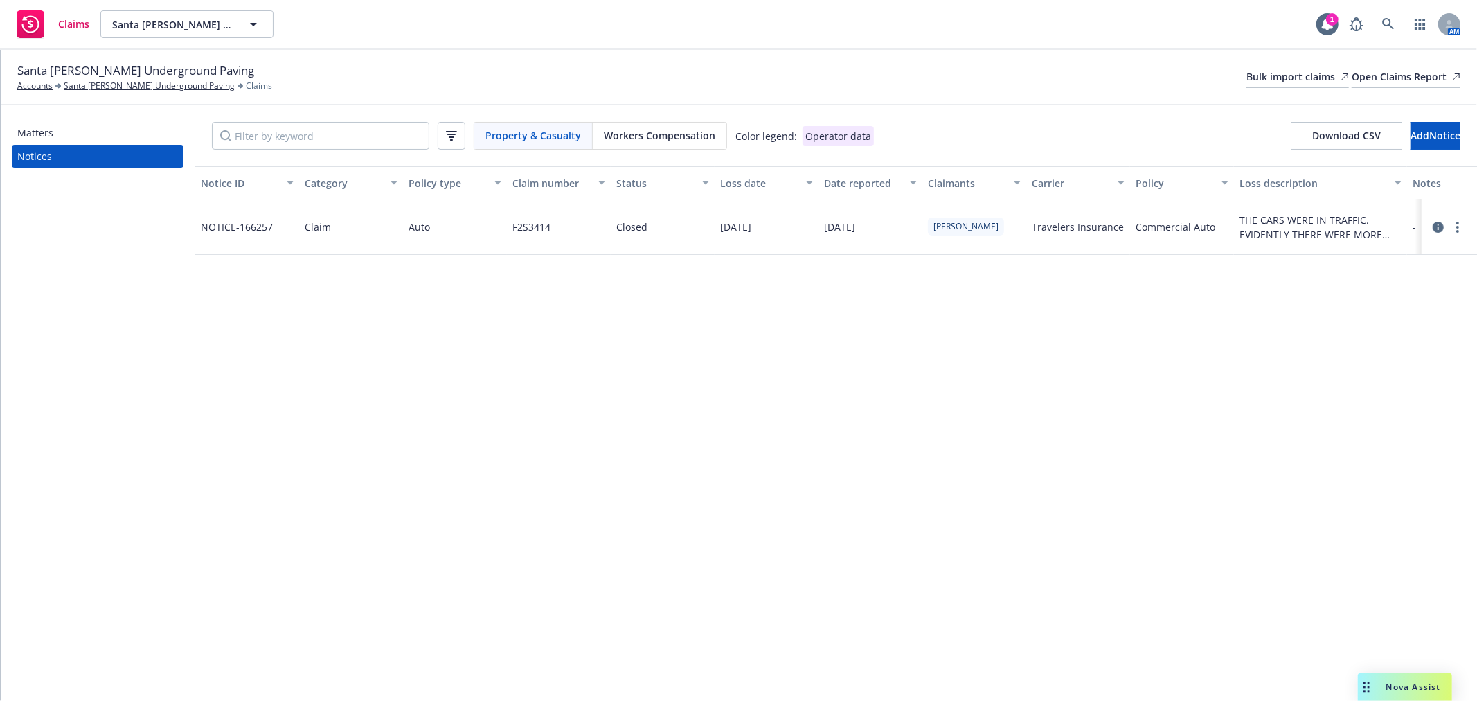
click at [640, 136] on span "Workers Compensation" at bounding box center [660, 135] width 112 height 15
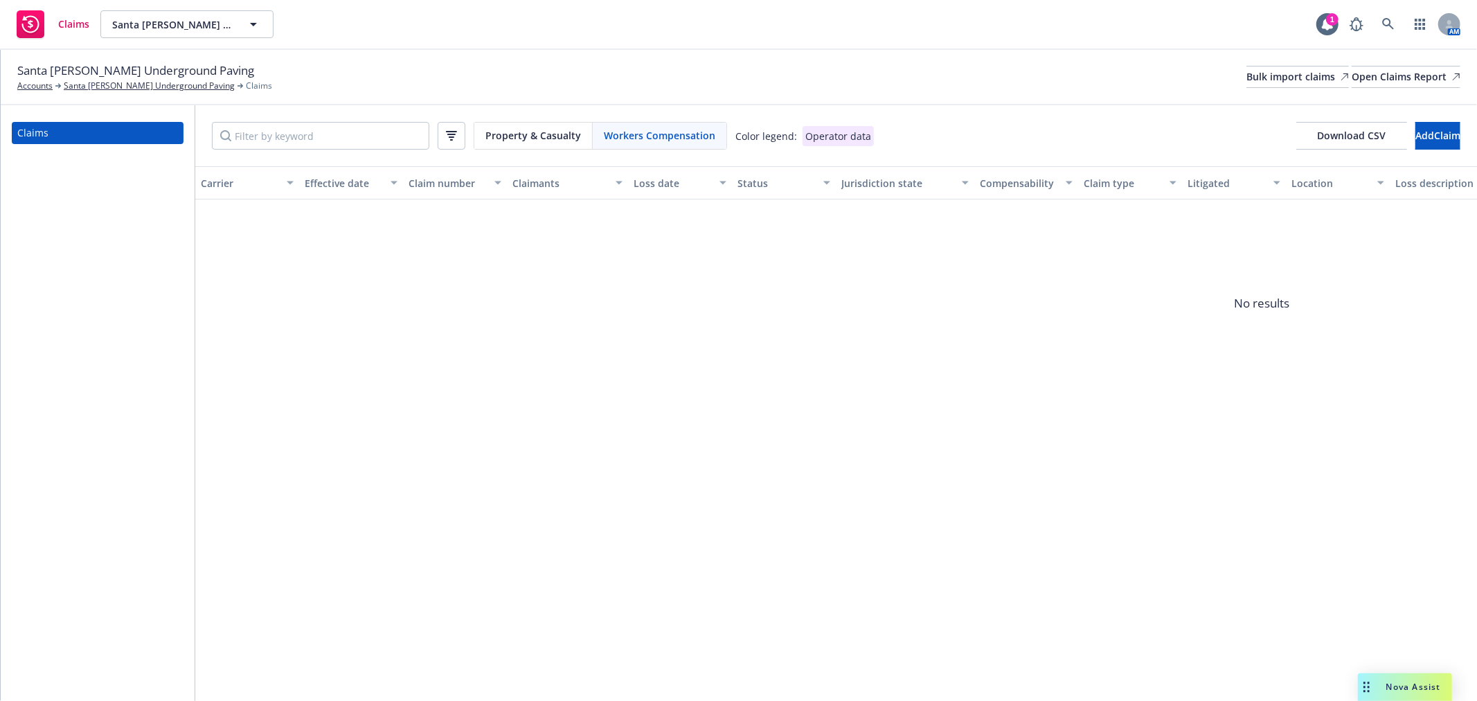
click at [551, 134] on span "Property & Casualty" at bounding box center [533, 135] width 96 height 15
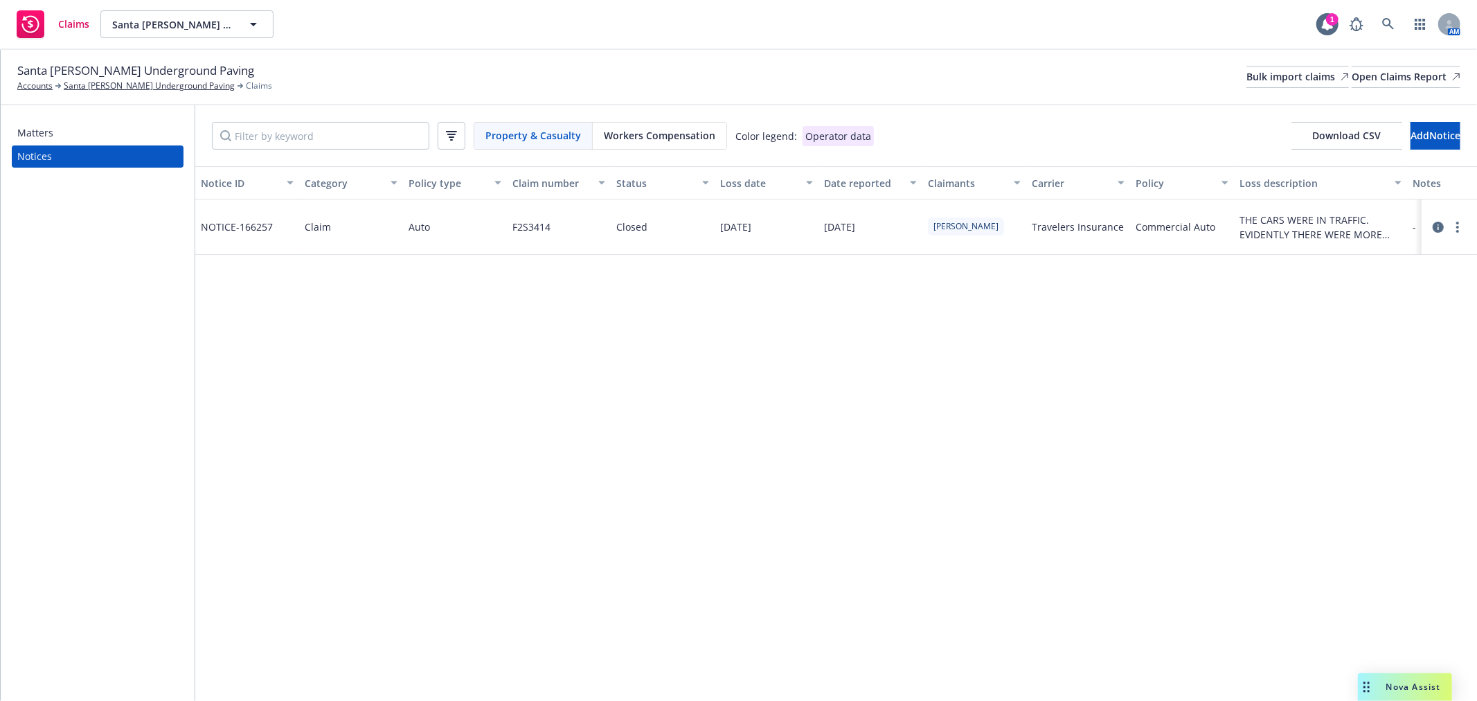
click at [51, 132] on div "Matters" at bounding box center [35, 133] width 36 height 22
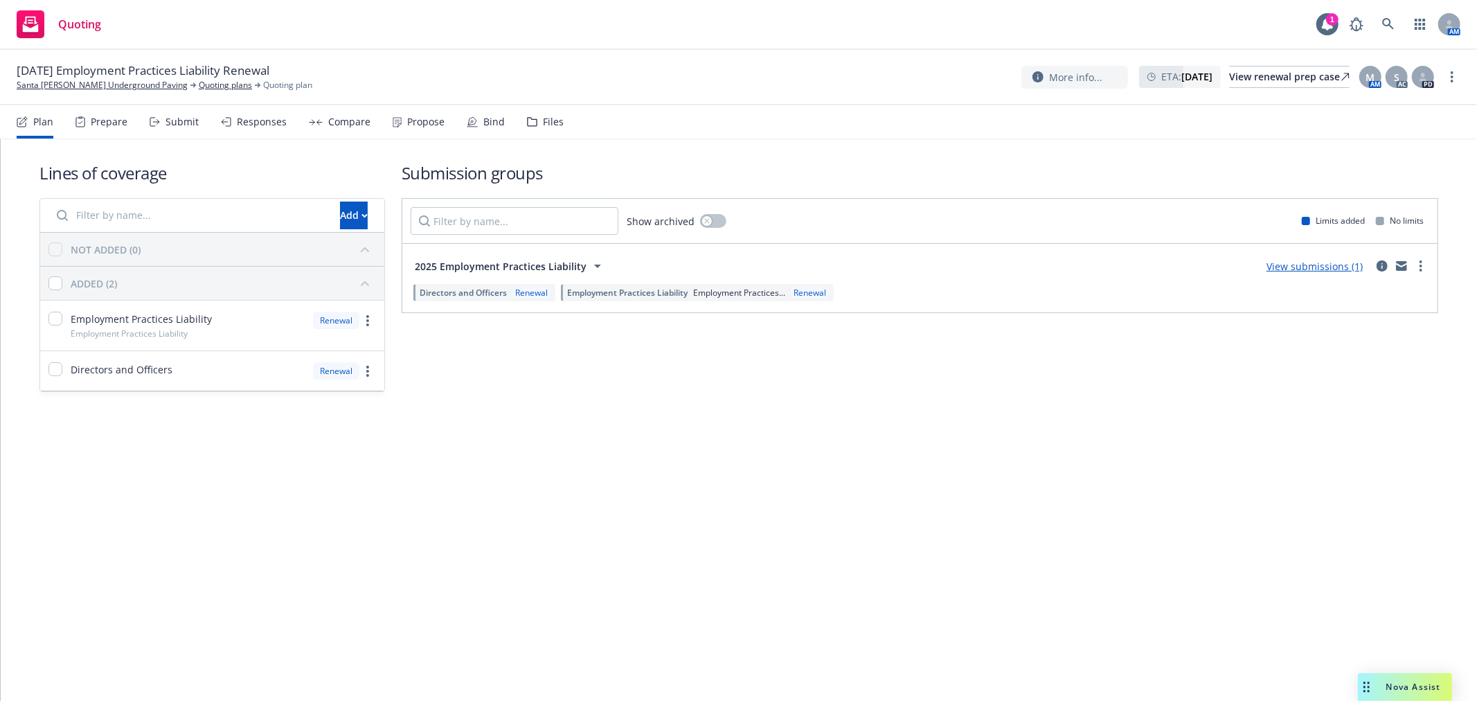
click at [430, 125] on div "Propose" at bounding box center [425, 121] width 37 height 11
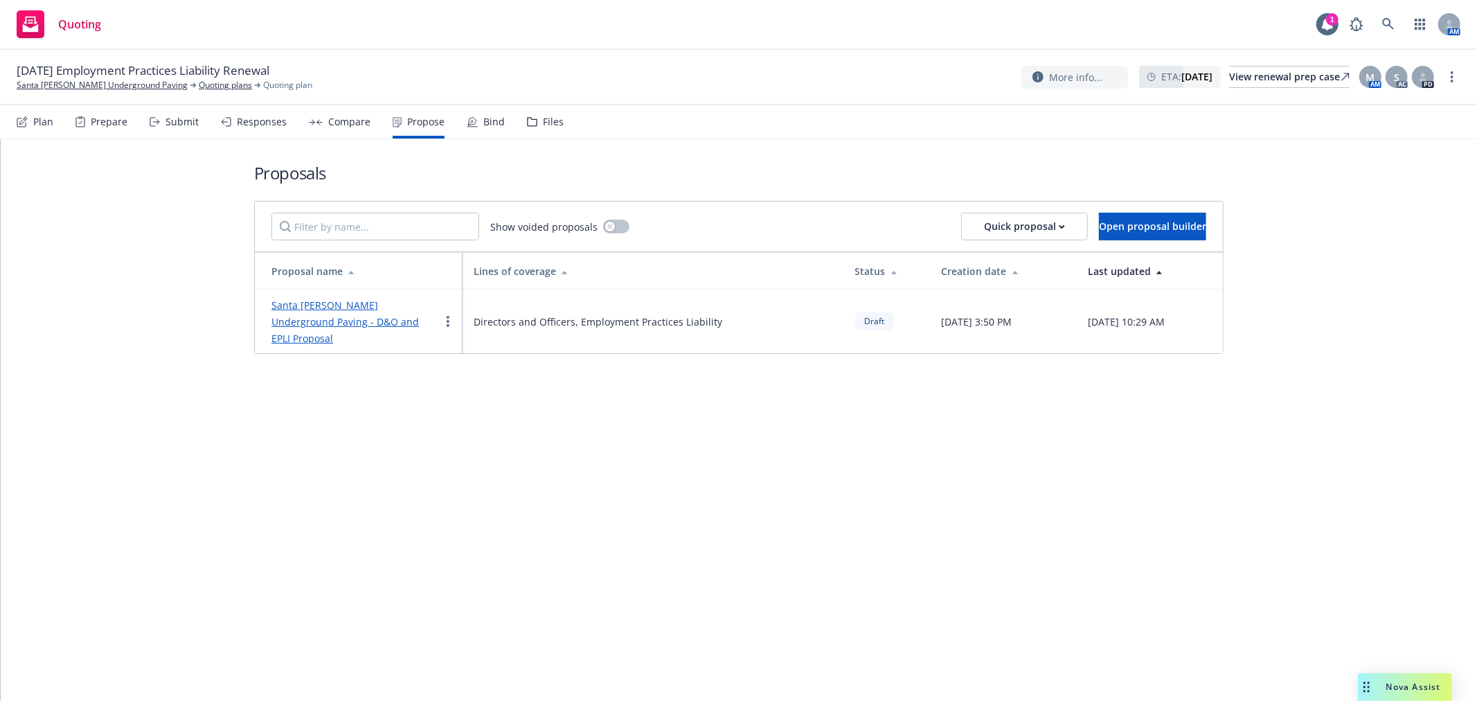
click at [358, 123] on div "Compare" at bounding box center [349, 121] width 42 height 11
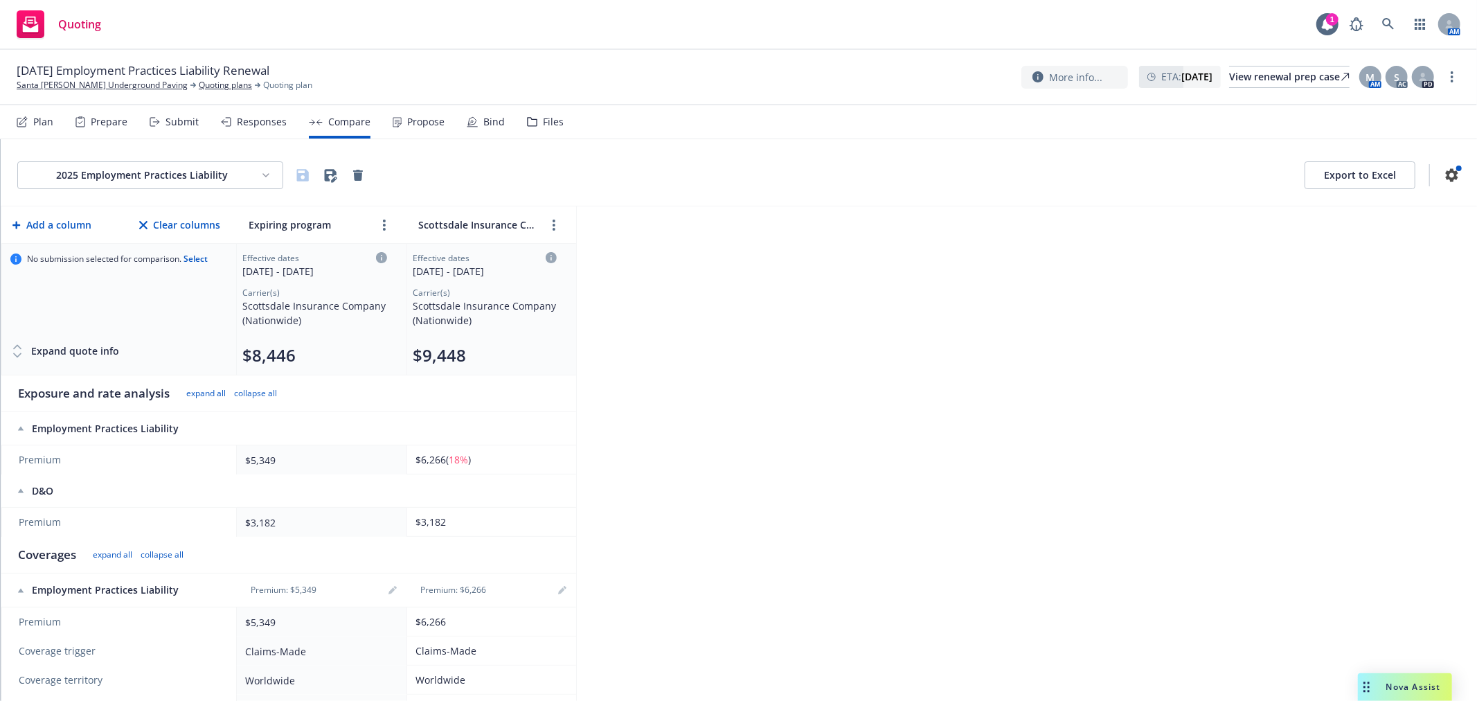
click at [483, 116] on div "Bind" at bounding box center [493, 121] width 21 height 11
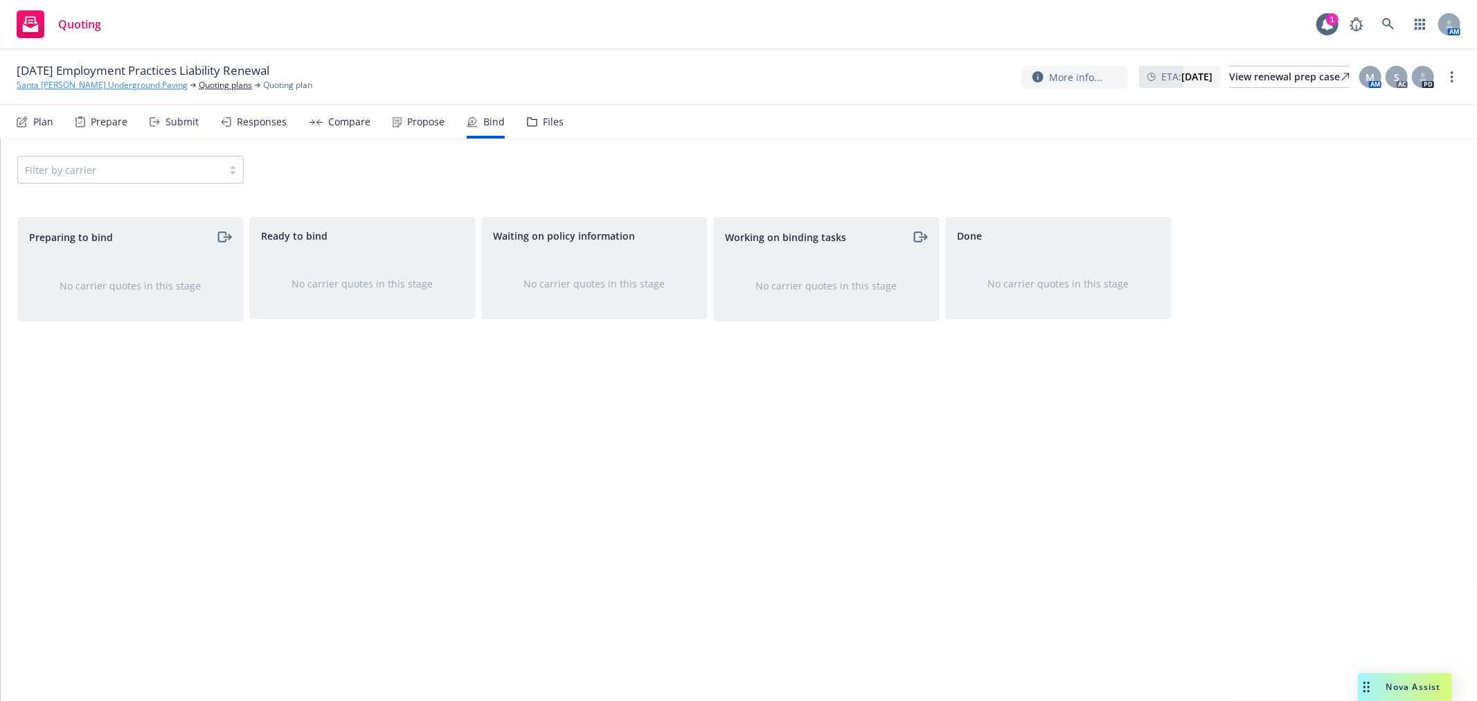
drag, startPoint x: 70, startPoint y: 84, endPoint x: 60, endPoint y: 44, distance: 41.3
click at [69, 83] on link "Santa [PERSON_NAME] Underground Paving" at bounding box center [102, 85] width 171 height 12
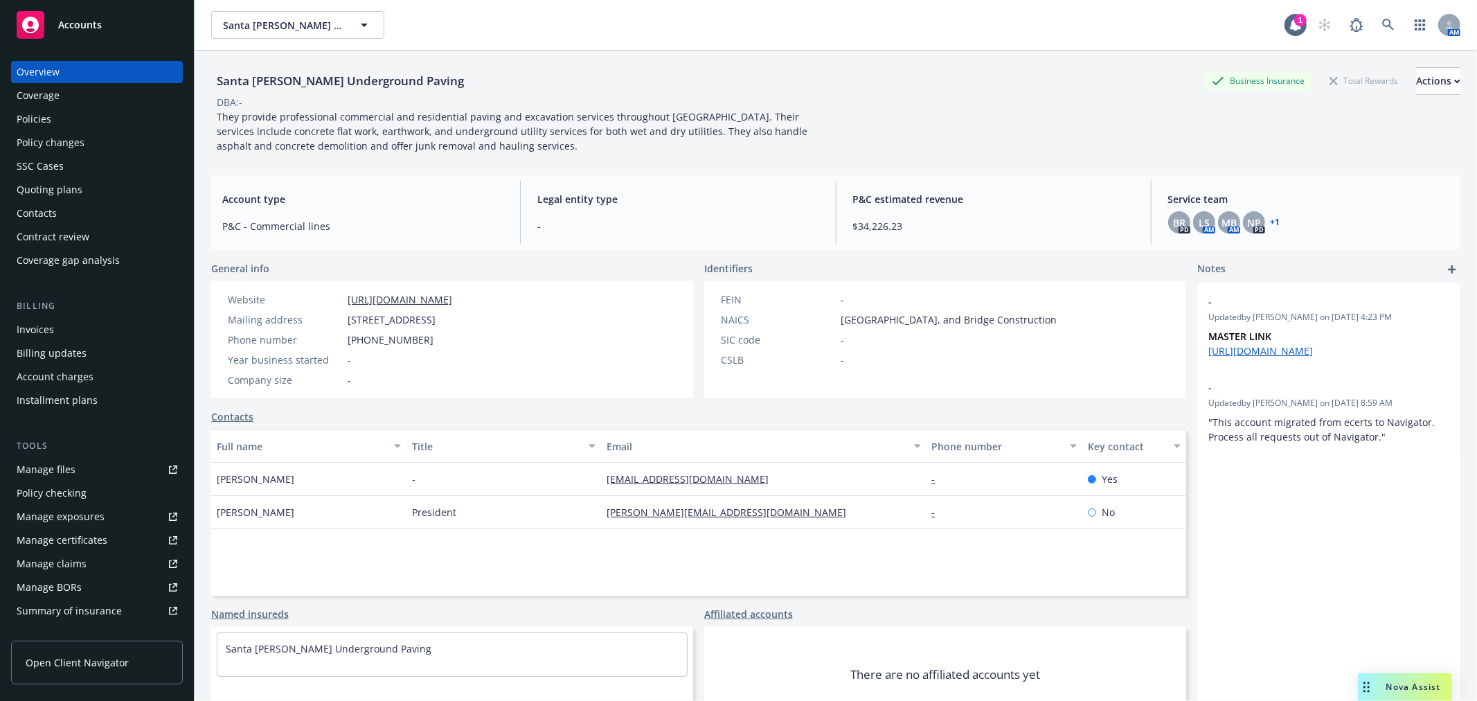
click at [101, 29] on div "Accounts" at bounding box center [97, 25] width 161 height 28
